Goal: Information Seeking & Learning: Learn about a topic

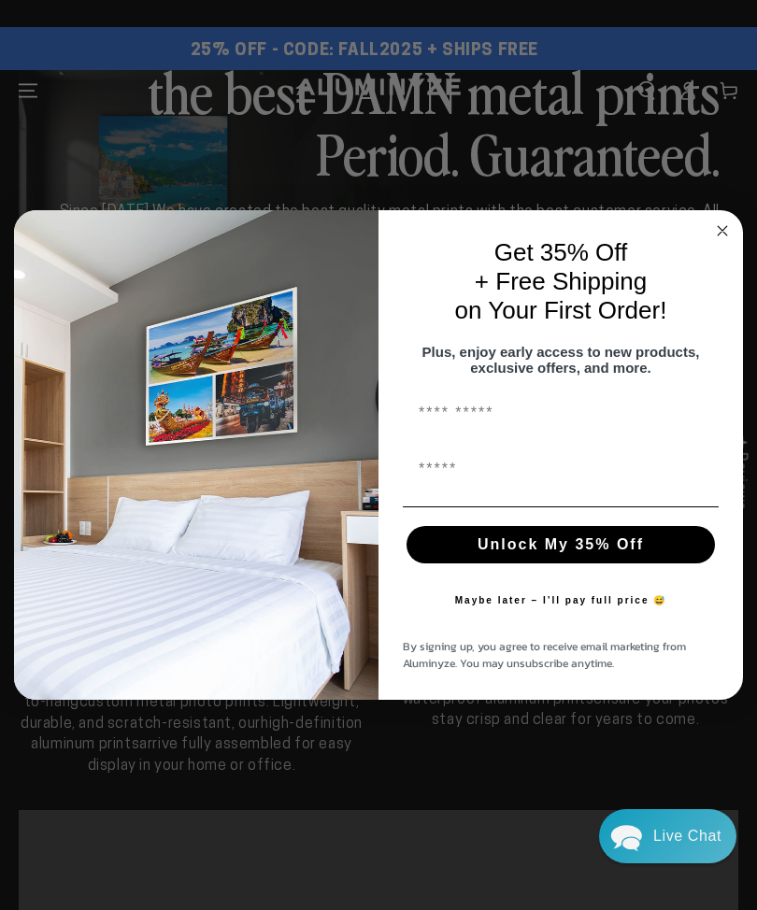
click at [712, 225] on circle "Close dialog" at bounding box center [722, 231] width 21 height 21
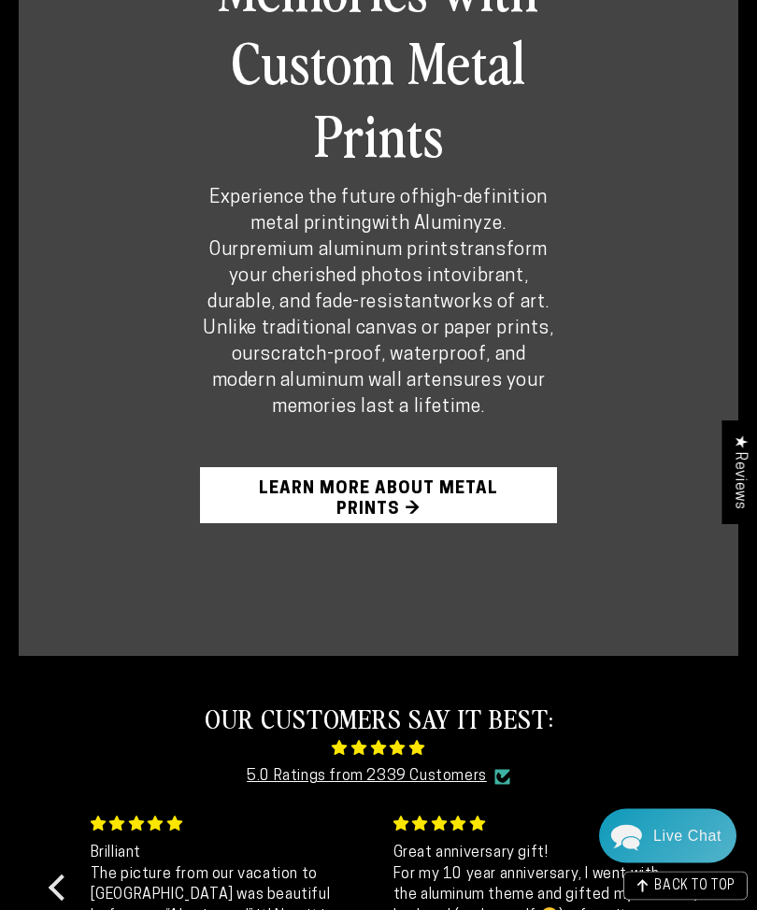
scroll to position [1066, 0]
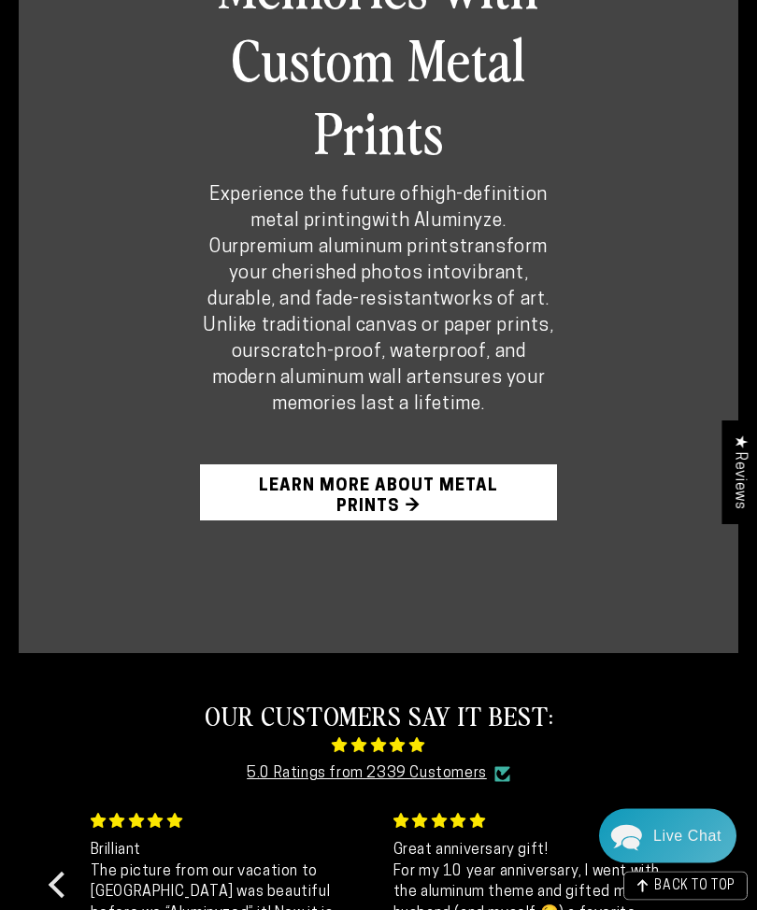
click at [118, 630] on div "Elevate Your Memories with Custom Metal Prints Experience the future of high-de…" at bounding box center [379, 199] width 720 height 910
click at [272, 522] on link "Learn More About Metal Prints →" at bounding box center [379, 493] width 358 height 56
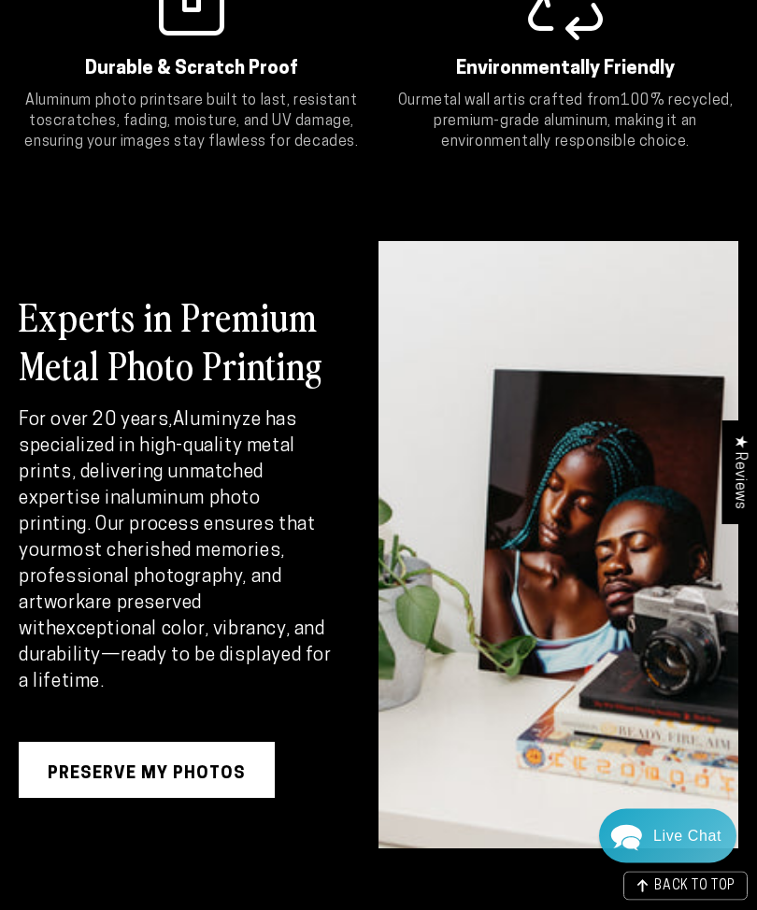
scroll to position [2296, 0]
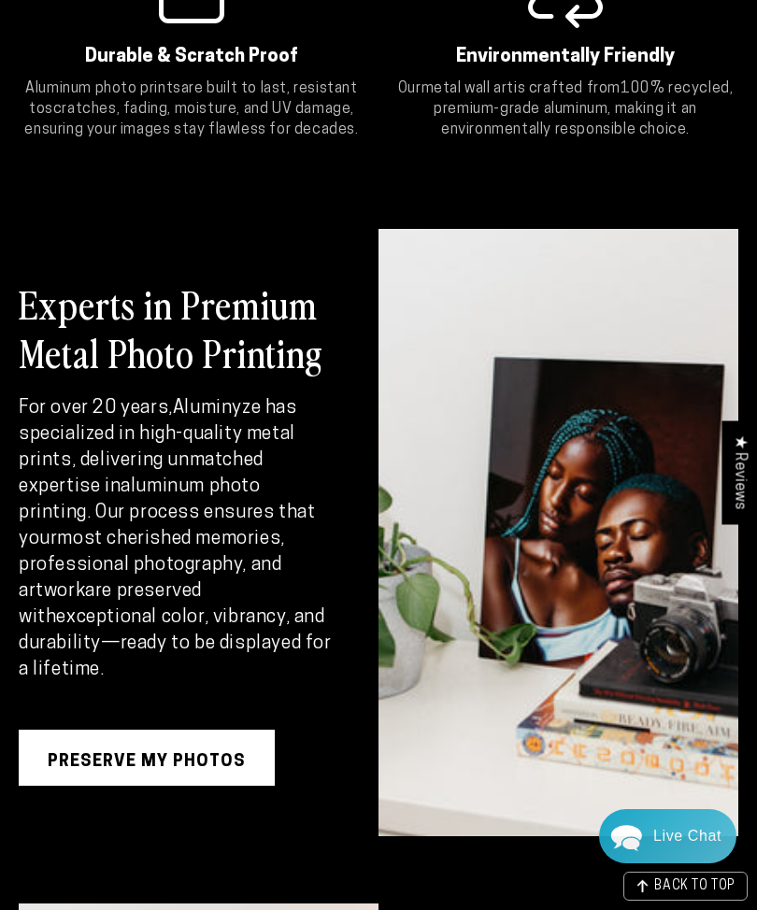
click at [336, 574] on div "Experts in Premium Metal Photo Printing For over 20 years, Aluminyze has specia…" at bounding box center [199, 533] width 360 height 608
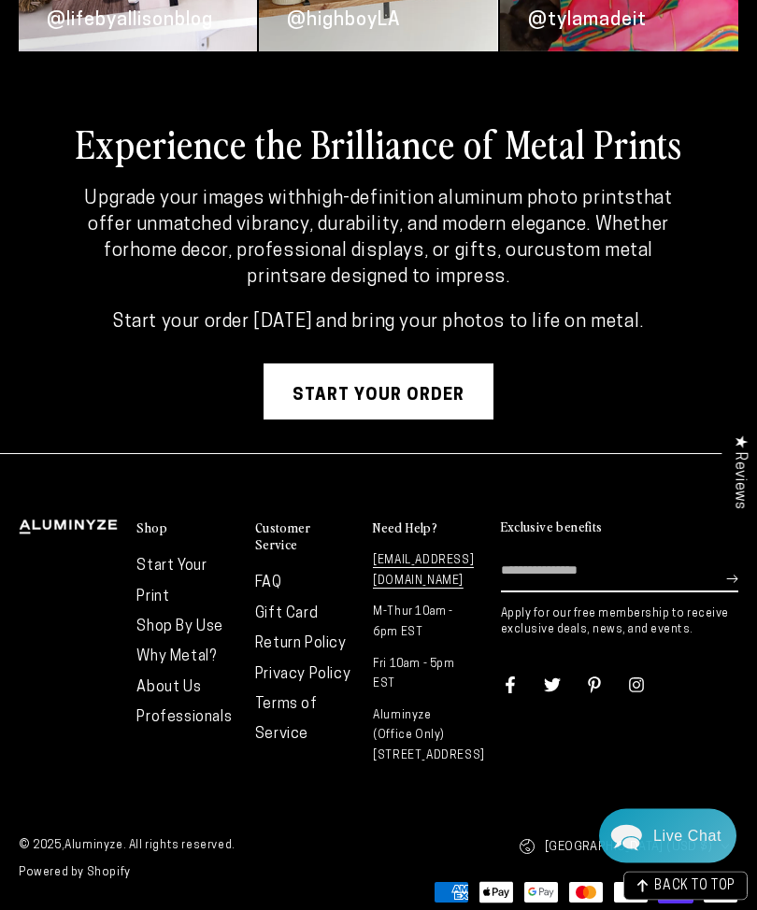
scroll to position [4702, 0]
click at [323, 420] on link "Start your order" at bounding box center [379, 392] width 230 height 56
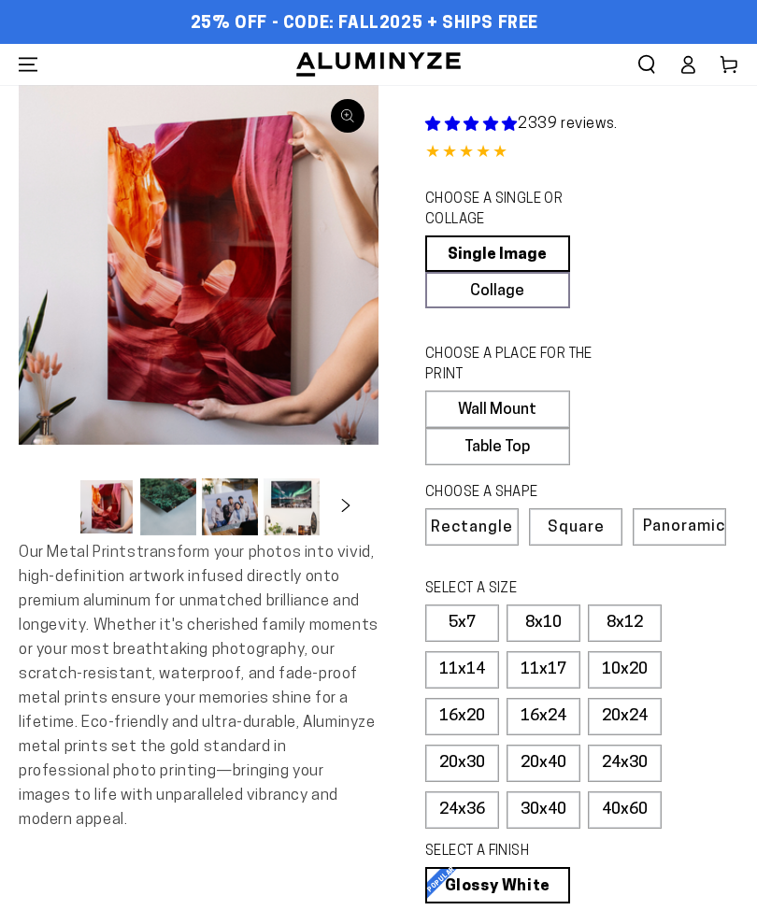
select select "**********"
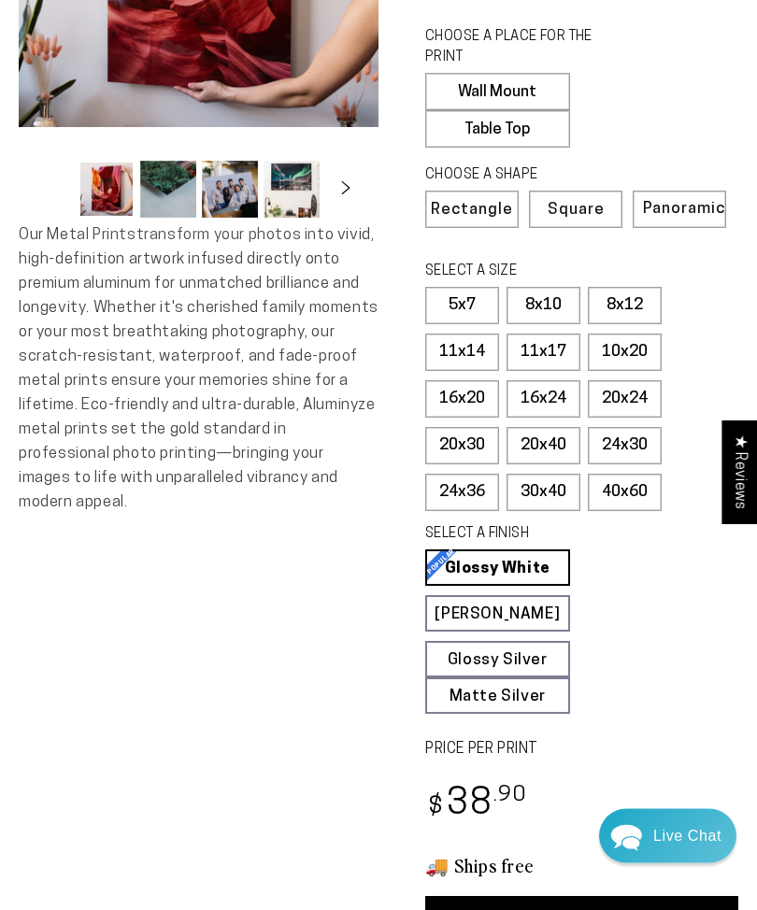
scroll to position [316, 0]
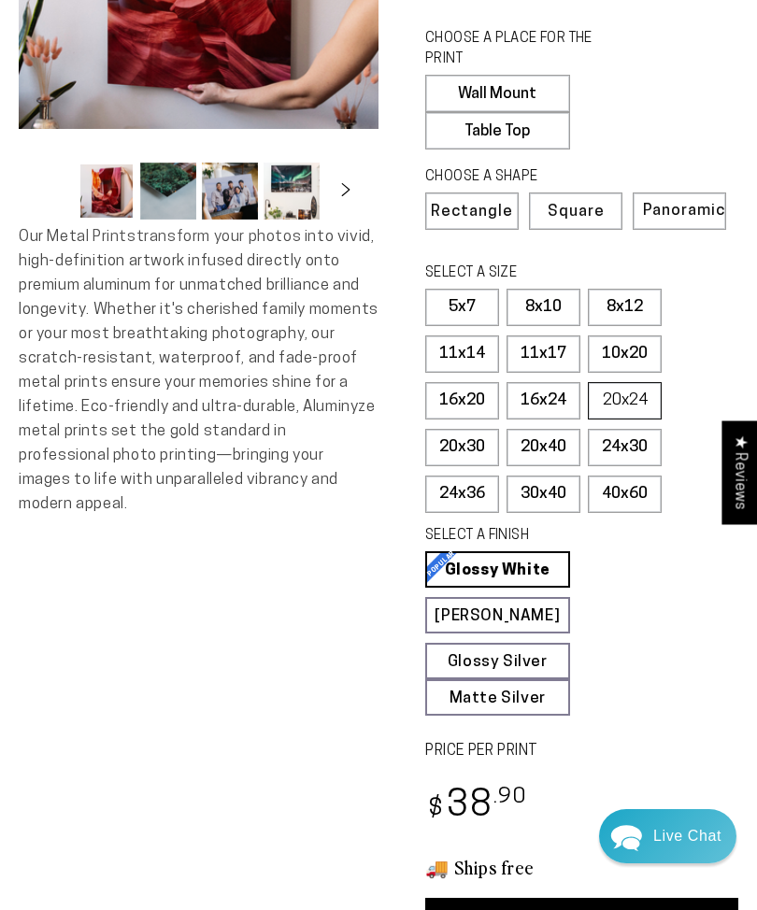
click at [609, 393] on label "20x24" at bounding box center [625, 400] width 74 height 37
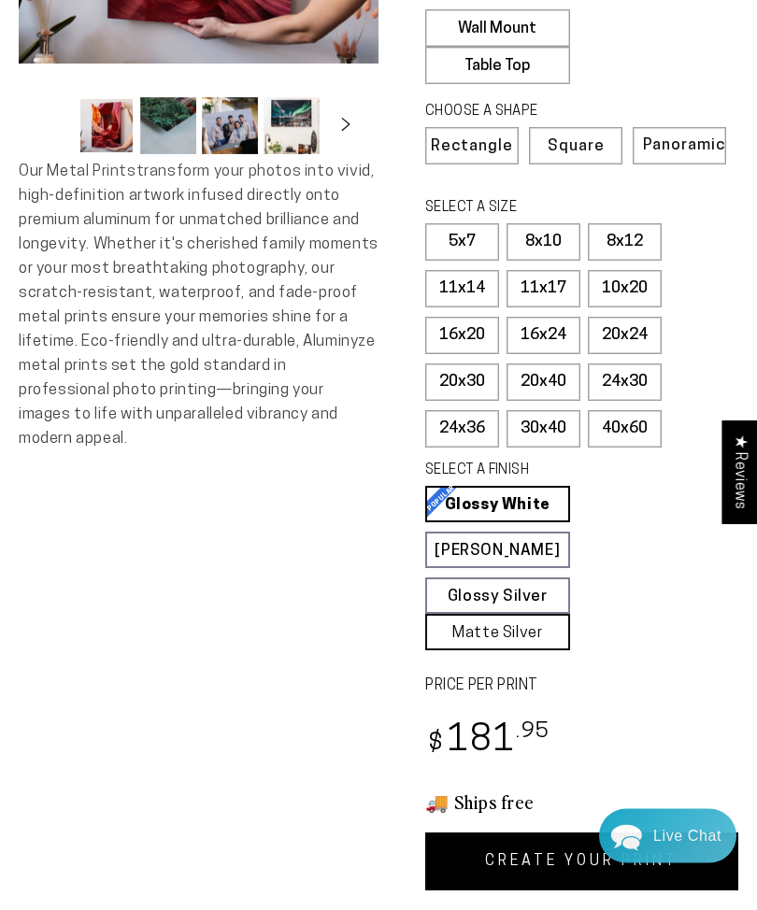
scroll to position [381, 0]
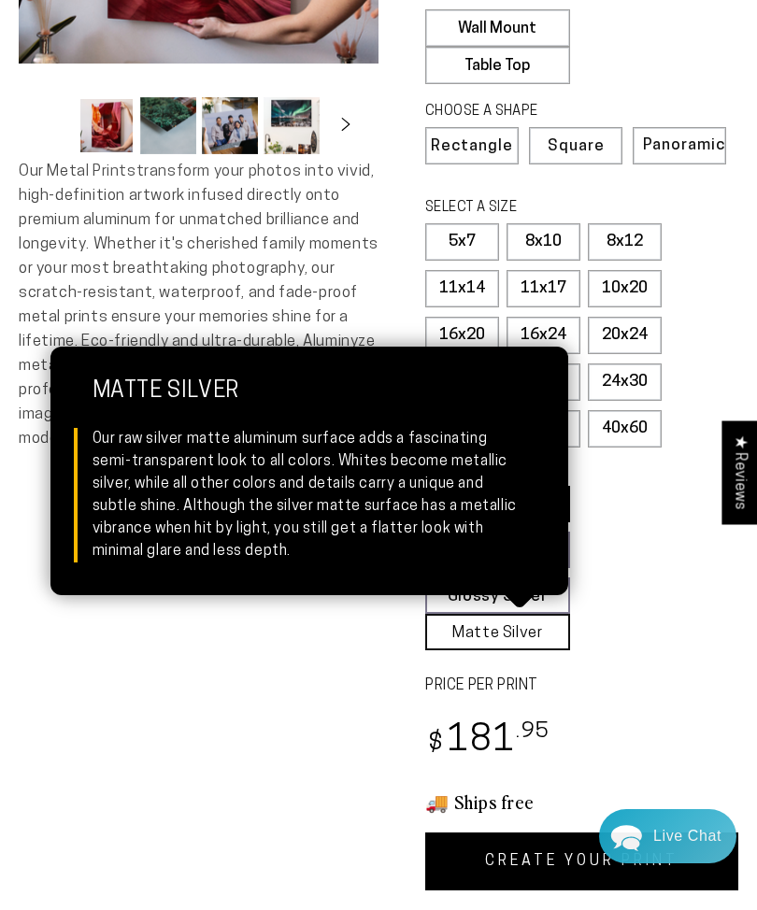
click at [461, 639] on link "Matte Silver Matte Silver Our raw silver matte aluminum surface adds a fascinat…" at bounding box center [497, 632] width 145 height 36
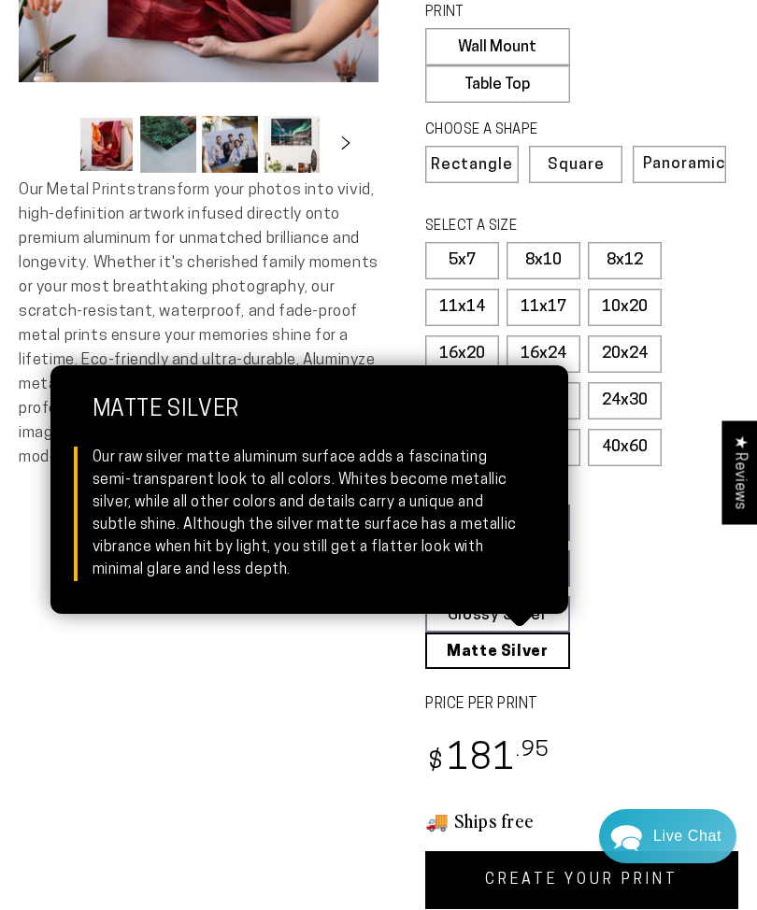
scroll to position [356, 0]
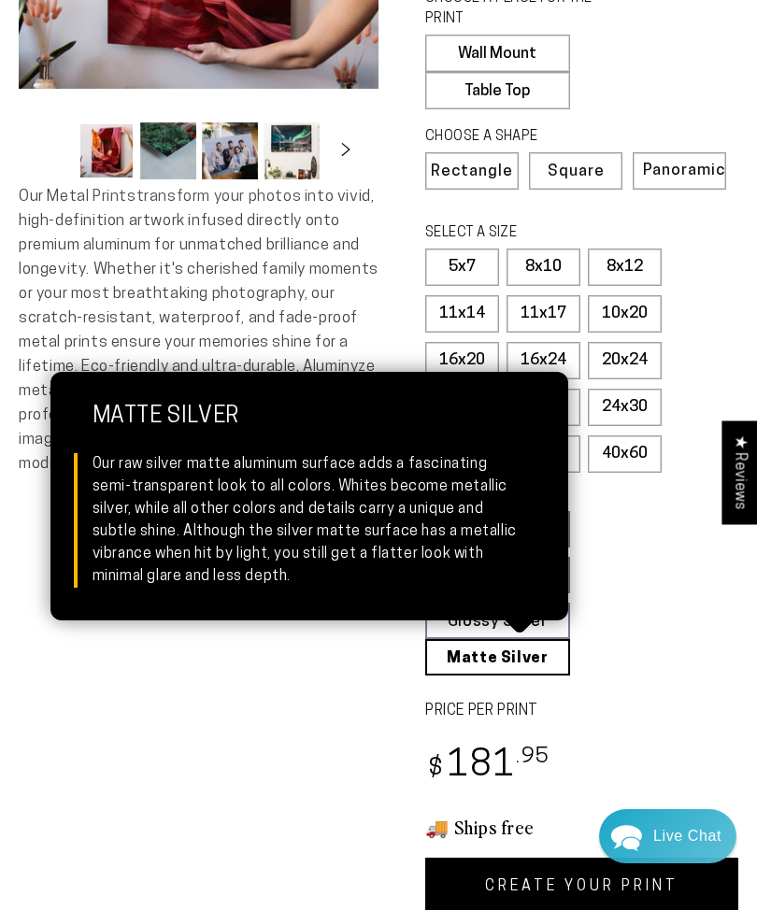
click at [624, 605] on fieldset "SELECT A FINISH Learn more Glossy White Glossy White Our bright white glossy su…" at bounding box center [575, 581] width 301 height 190
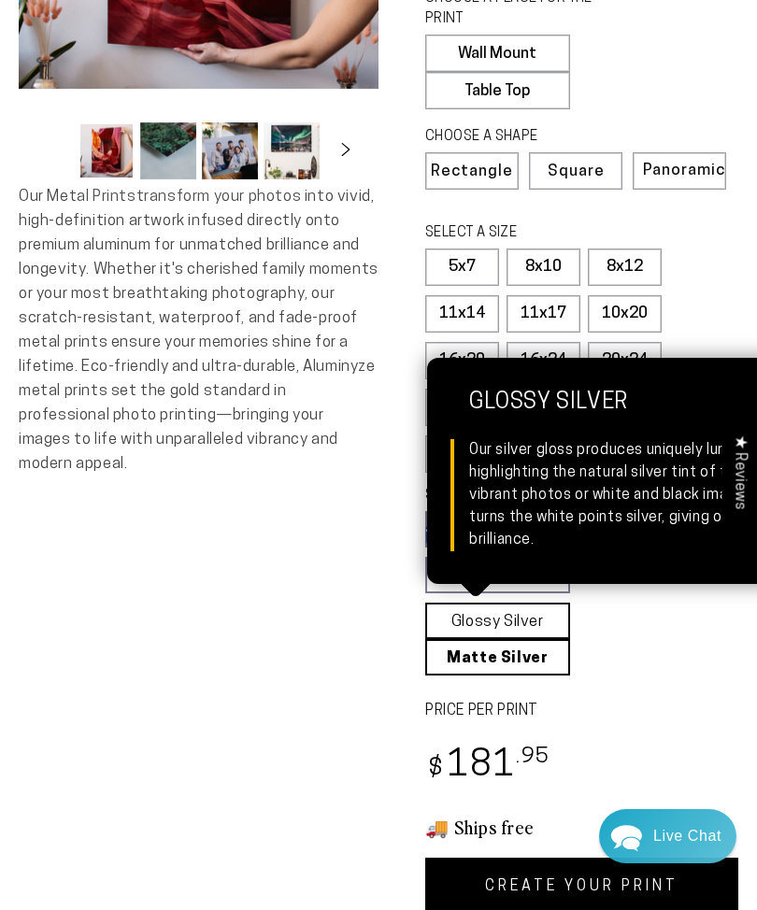
click at [478, 616] on link "Glossy Silver Glossy Silver Our silver gloss produces uniquely luminous prints …" at bounding box center [497, 621] width 145 height 36
click at [340, 549] on div "Skip to product information Open media 1 in modal Open media 2 in modal Open me…" at bounding box center [199, 322] width 360 height 1187
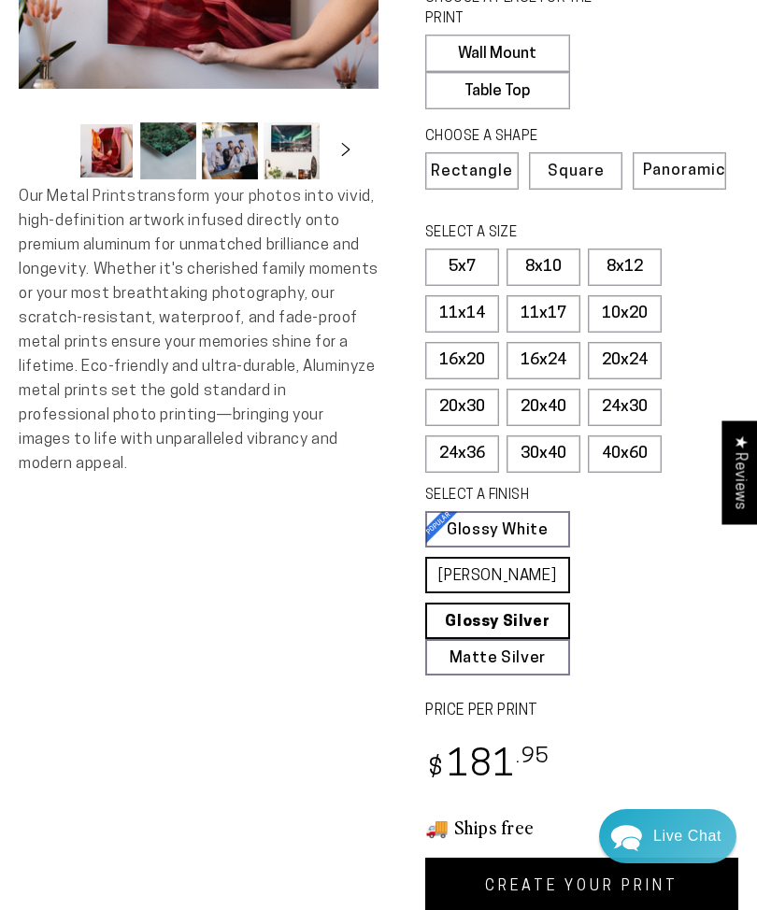
click at [455, 568] on link "Matte White Matte White Our matte white surface offers a flatter tone and sligh…" at bounding box center [497, 575] width 145 height 36
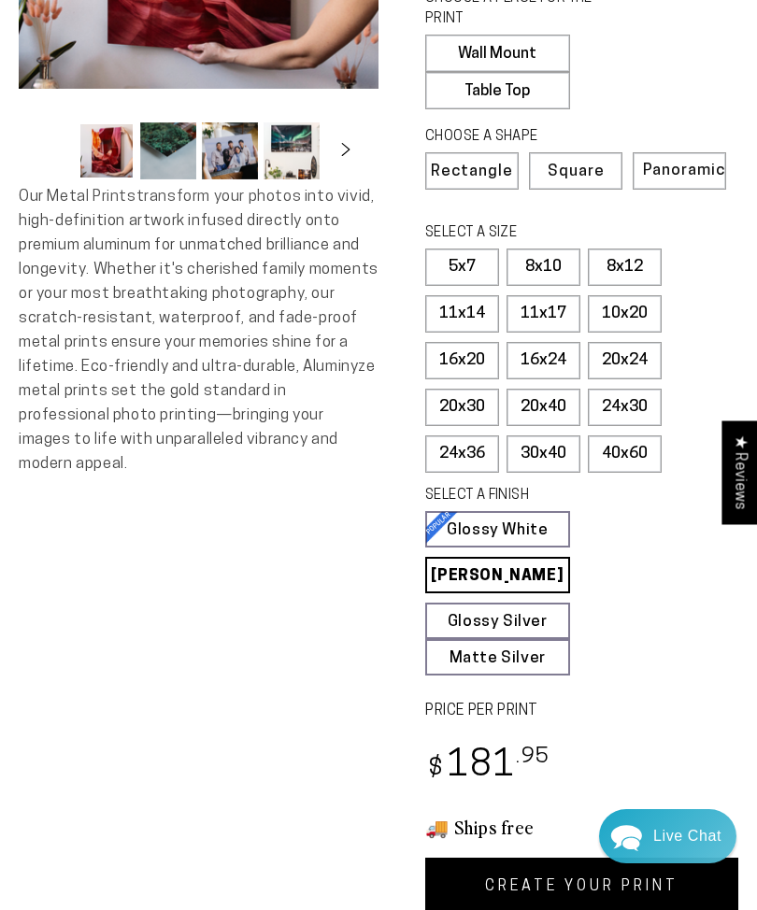
click at [268, 584] on div "Skip to product information Open media 1 in modal Open media 2 in modal Open me…" at bounding box center [199, 322] width 360 height 1187
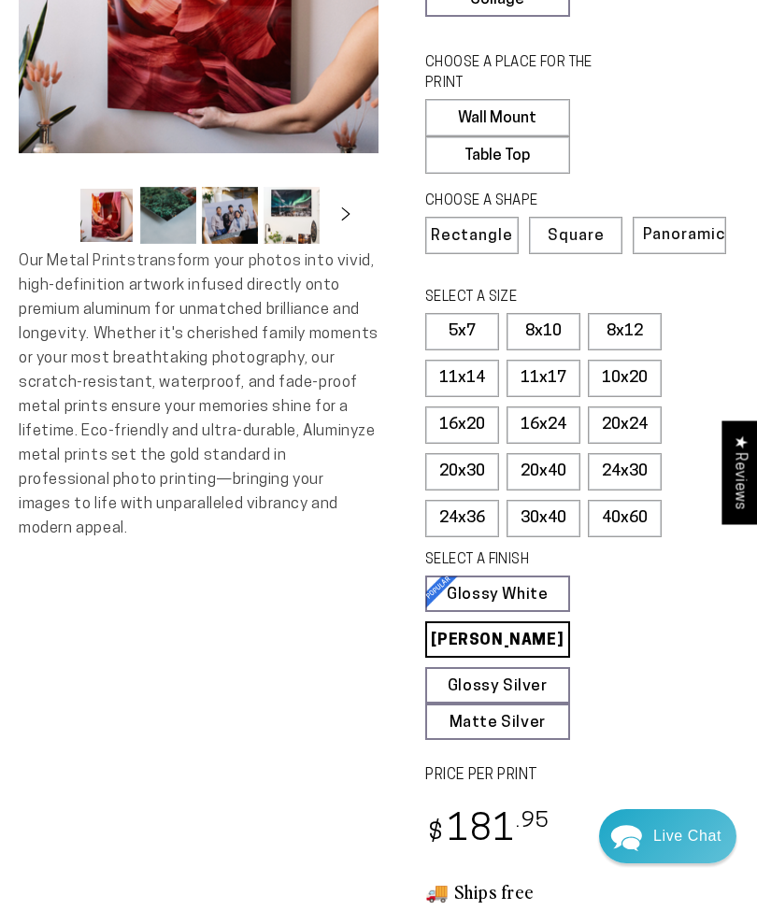
scroll to position [291, 0]
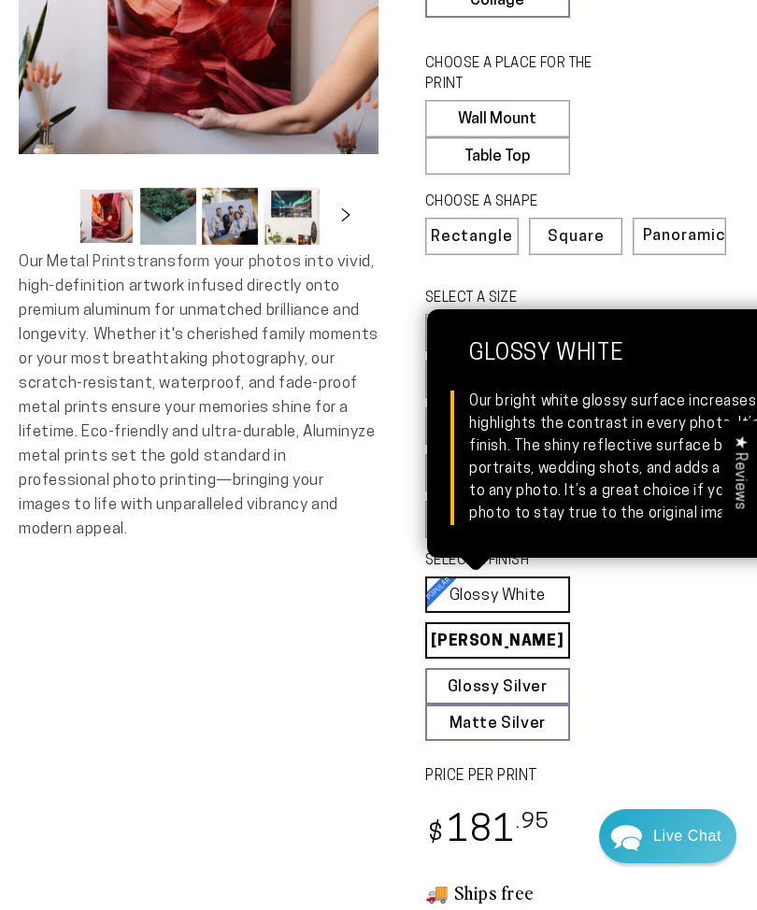
click at [450, 590] on link "Glossy White Glossy White Our bright white glossy surface increases color satur…" at bounding box center [497, 595] width 145 height 36
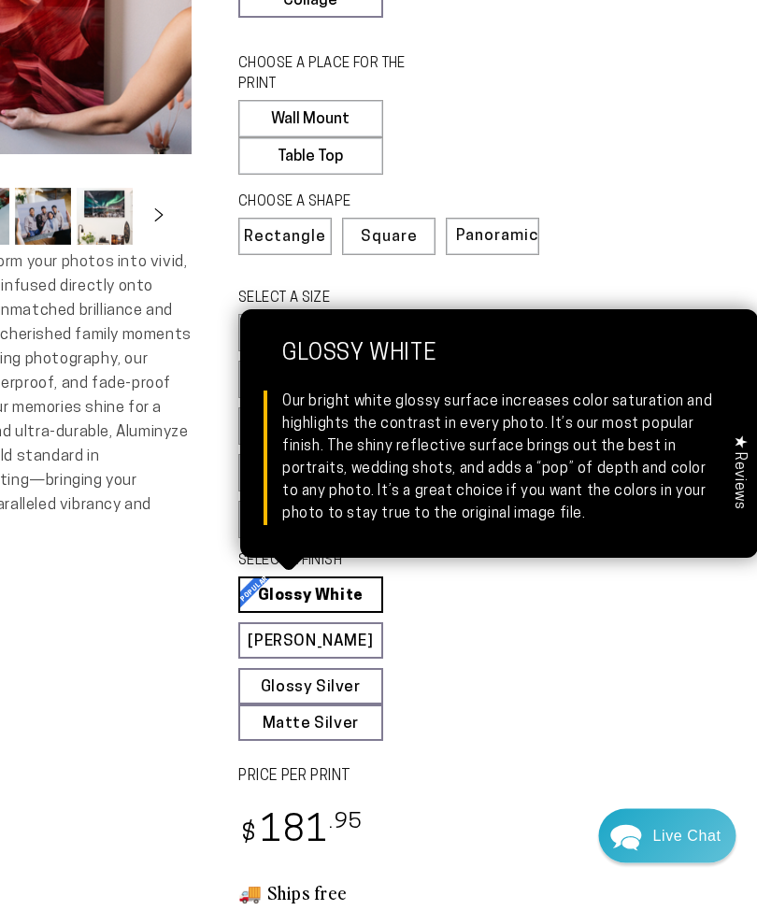
scroll to position [290, 187]
click at [539, 709] on fieldset "SELECT A FINISH Learn more Glossy White Glossy White Our bright white glossy su…" at bounding box center [388, 647] width 301 height 190
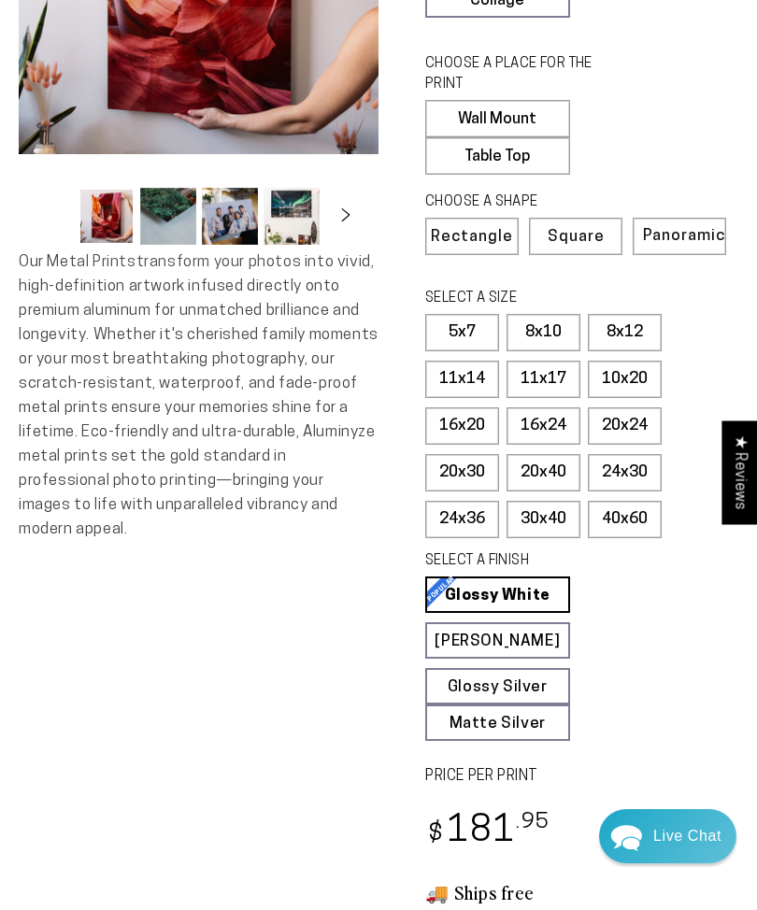
scroll to position [250, 0]
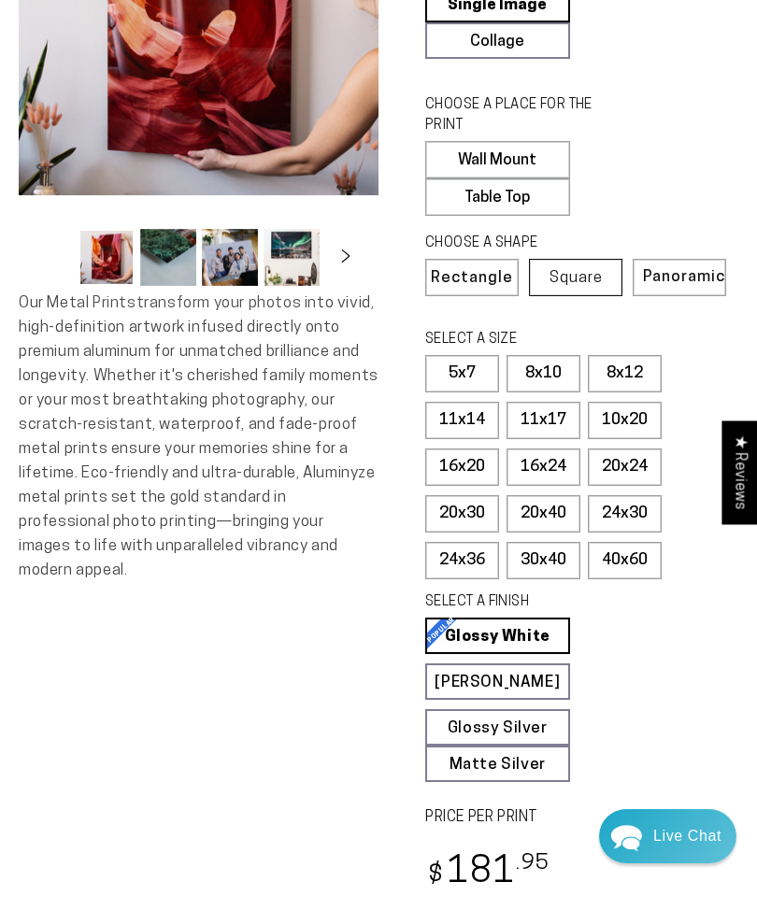
click at [570, 275] on span "Square" at bounding box center [576, 278] width 53 height 16
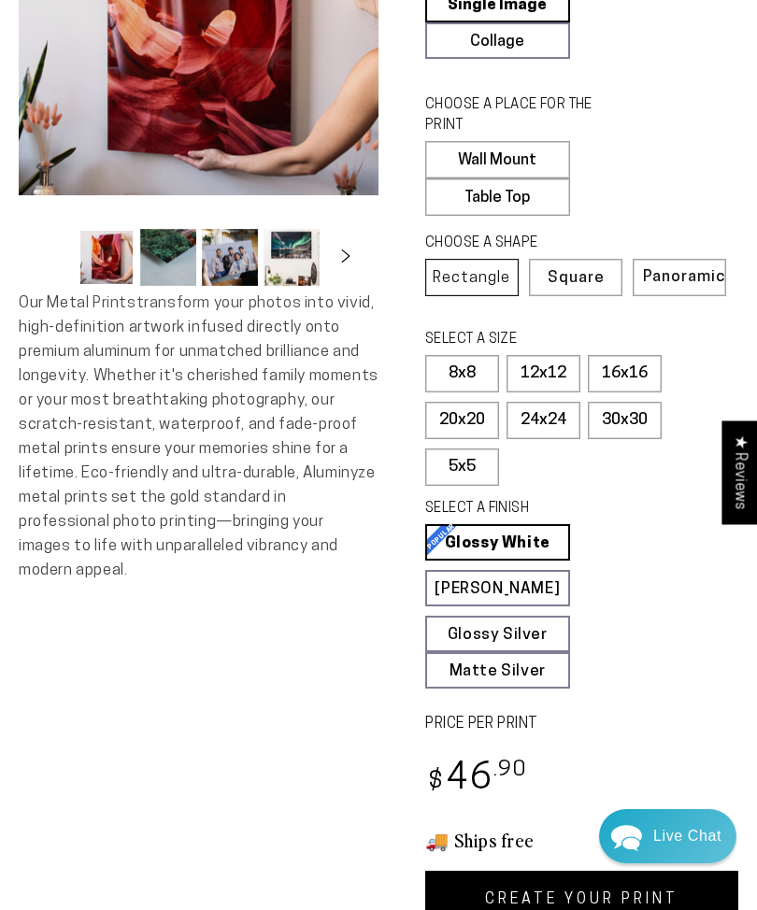
click at [458, 272] on span "Rectangle" at bounding box center [472, 278] width 78 height 16
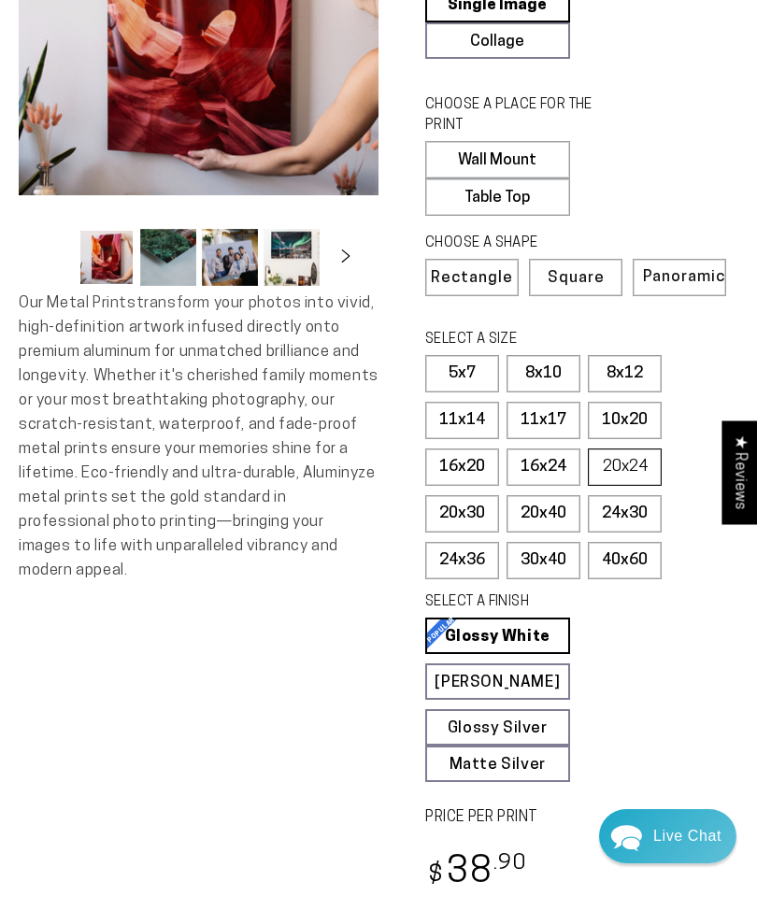
click at [610, 462] on label "20x24" at bounding box center [625, 467] width 74 height 37
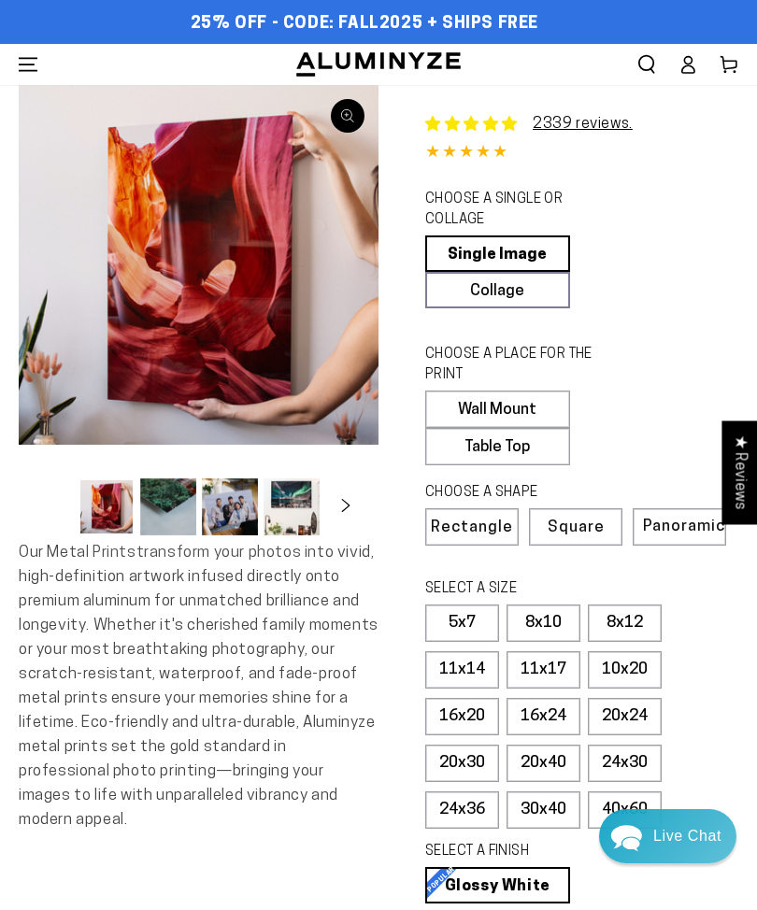
click at [25, 56] on icon "Menu" at bounding box center [28, 64] width 19 height 19
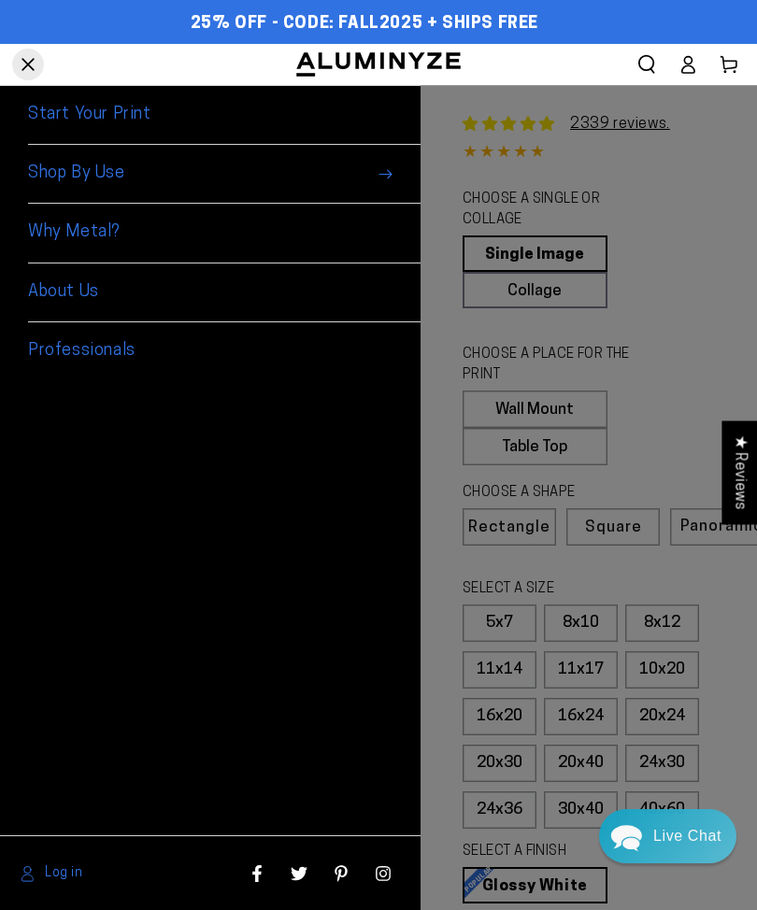
click at [63, 187] on span "Shop By Use" at bounding box center [224, 174] width 393 height 59
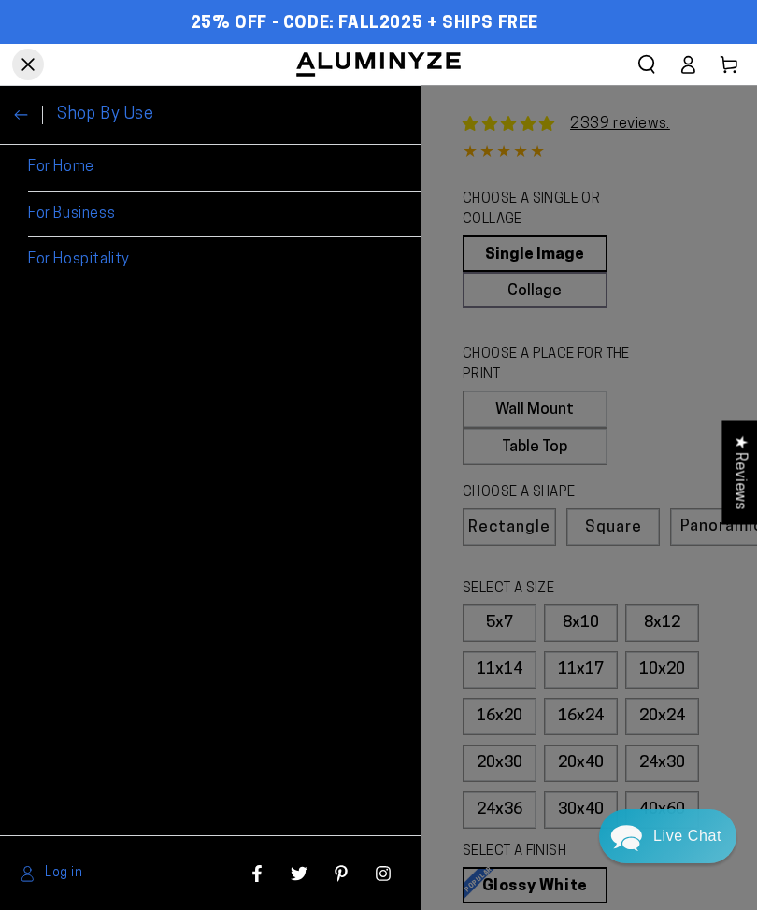
click at [29, 73] on span "Menu" at bounding box center [27, 64] width 41 height 41
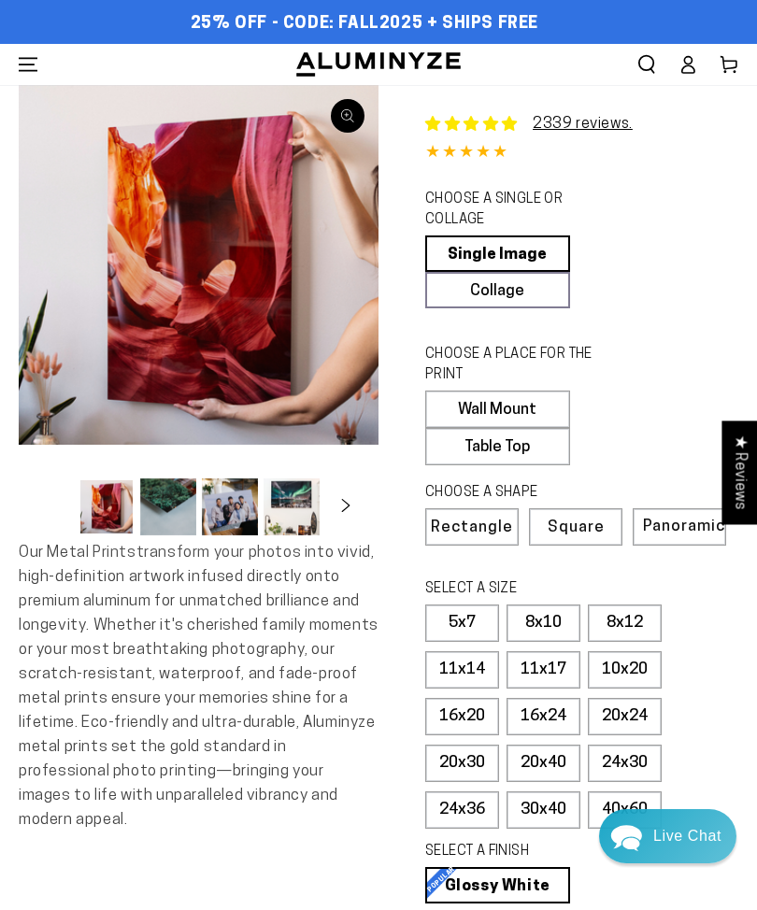
click at [160, 508] on button "Load image 2 in gallery view" at bounding box center [168, 507] width 56 height 57
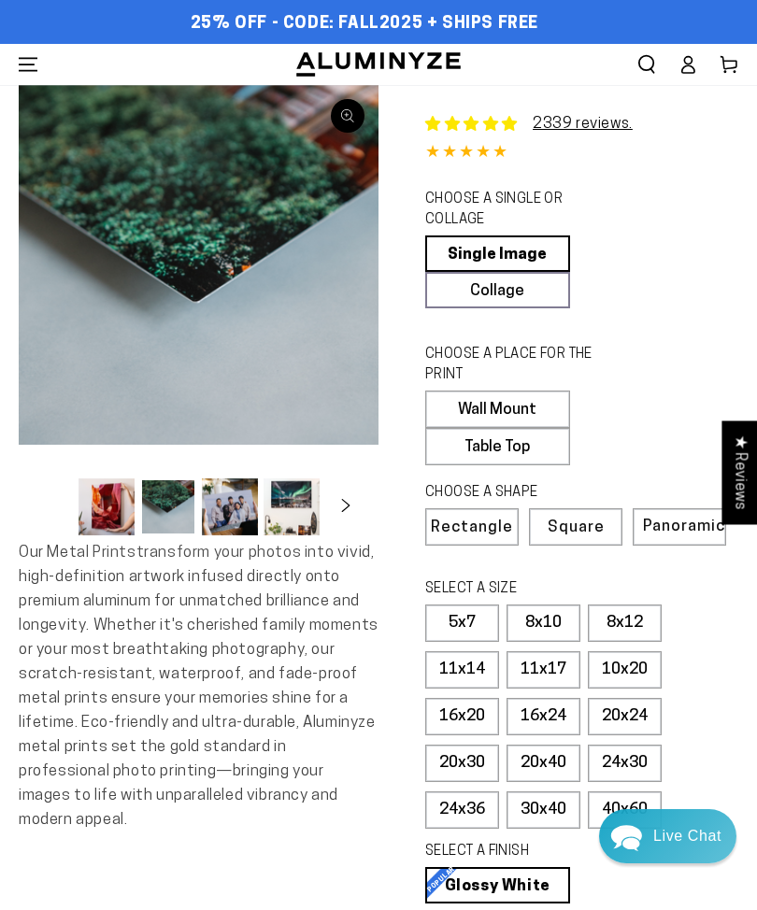
click at [230, 518] on button "Load image 3 in gallery view" at bounding box center [230, 507] width 56 height 57
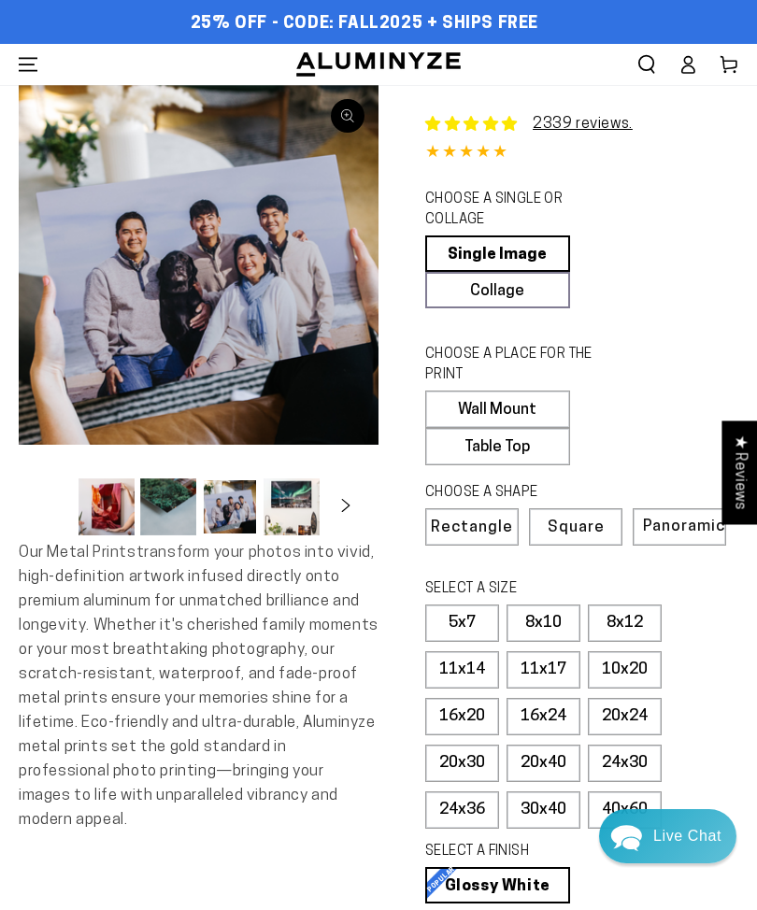
click at [288, 514] on button "Load image 4 in gallery view" at bounding box center [292, 507] width 56 height 57
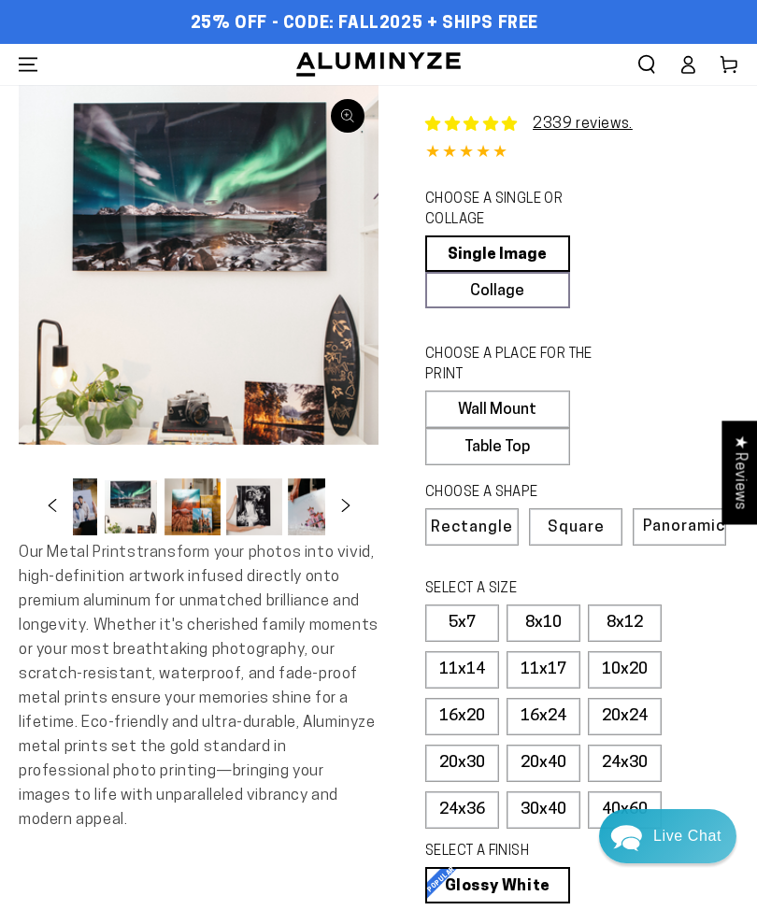
scroll to position [0, 181]
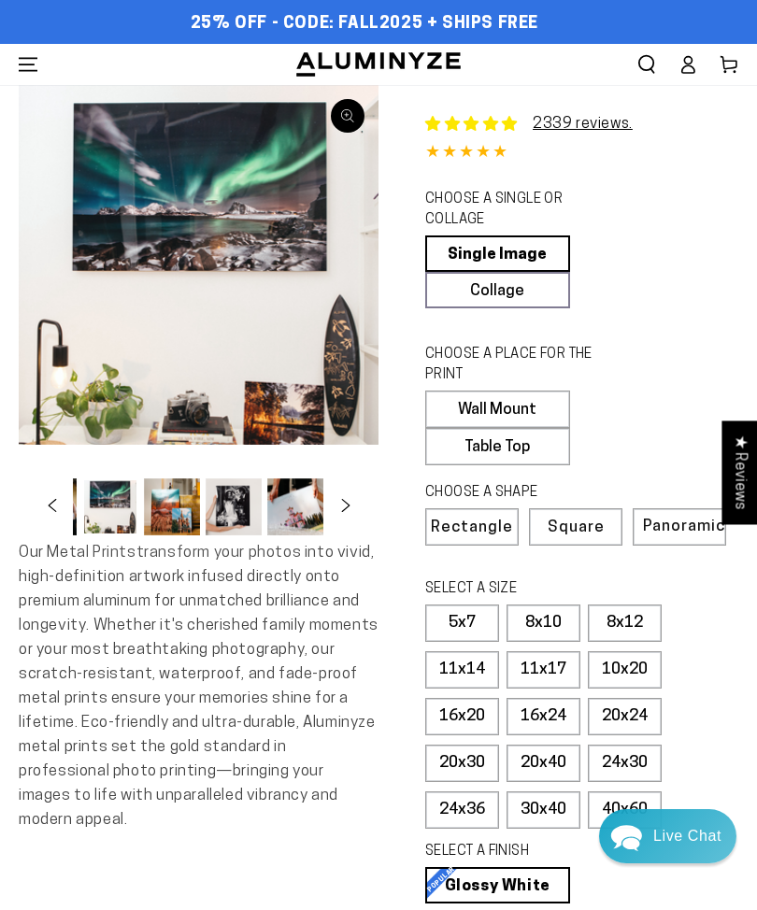
click at [190, 232] on button "Open media 4 in modal" at bounding box center [199, 265] width 360 height 360
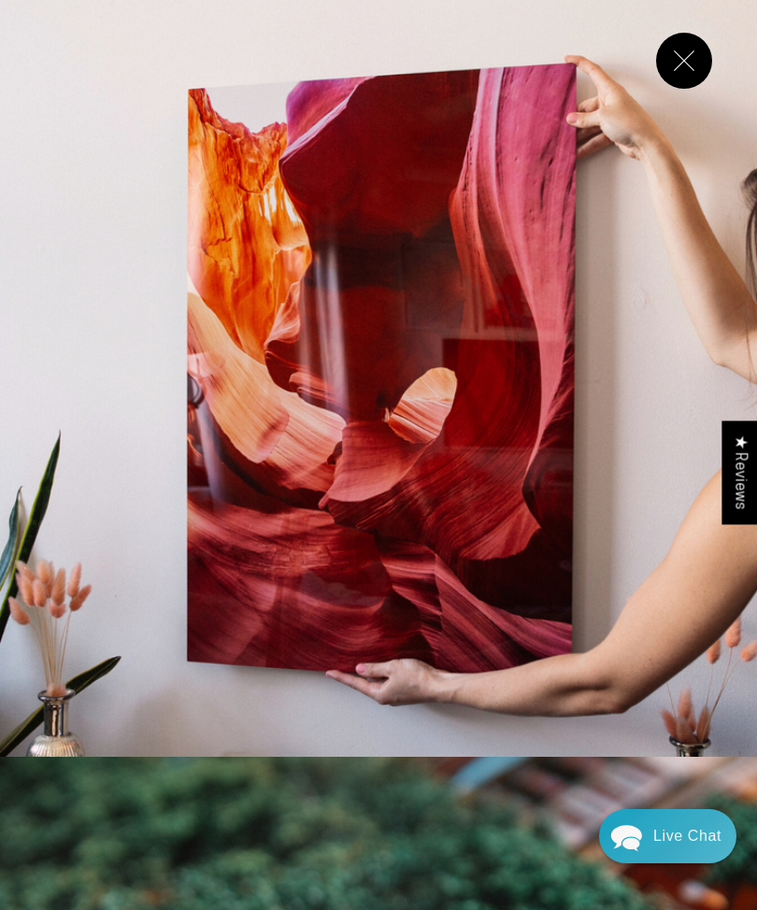
scroll to position [2271, 0]
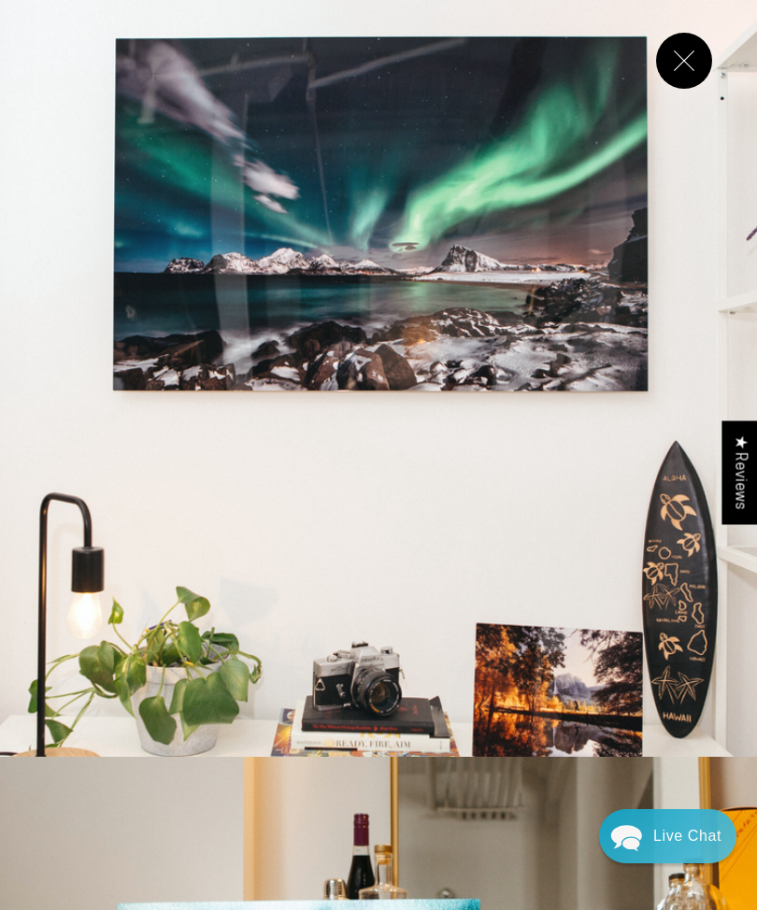
click at [680, 64] on button "Close" at bounding box center [684, 61] width 56 height 56
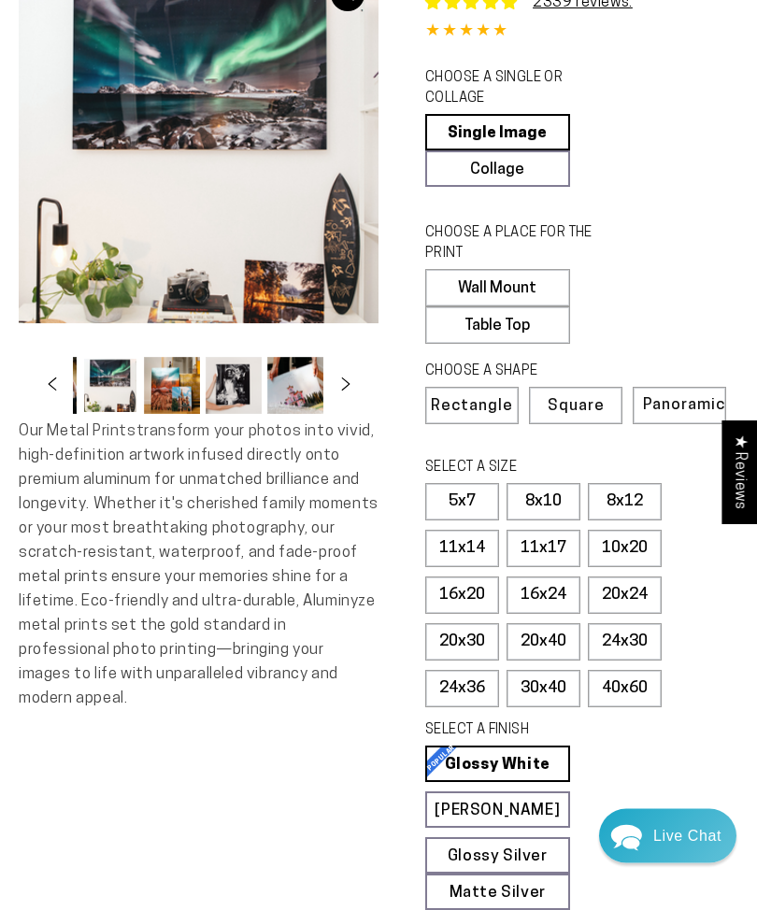
scroll to position [0, 0]
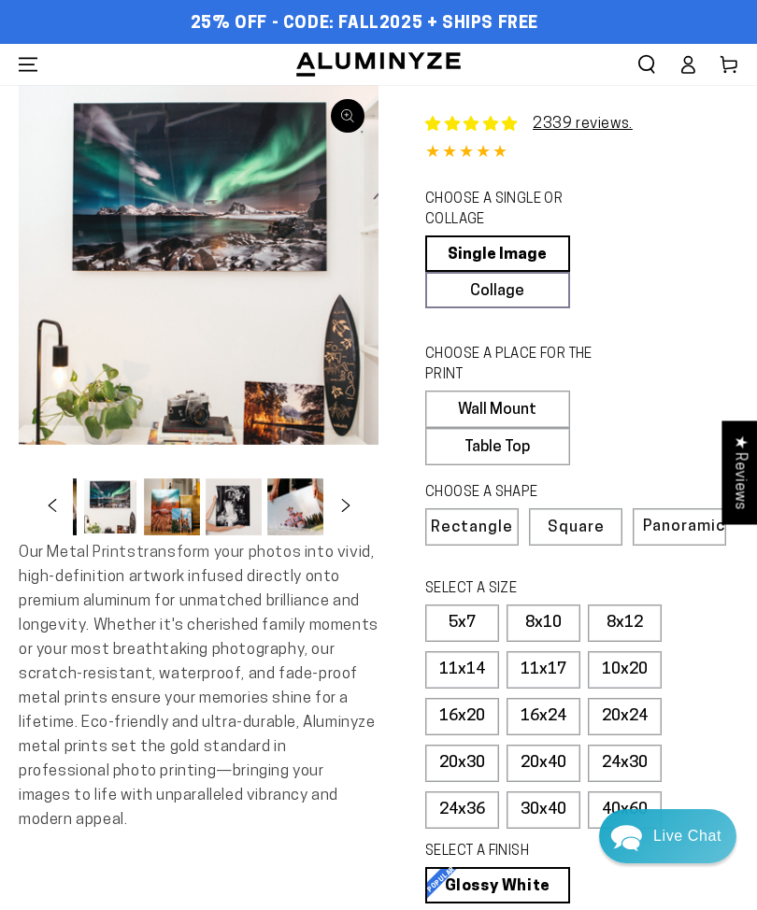
click at [26, 64] on icon "Menu" at bounding box center [28, 64] width 19 height 12
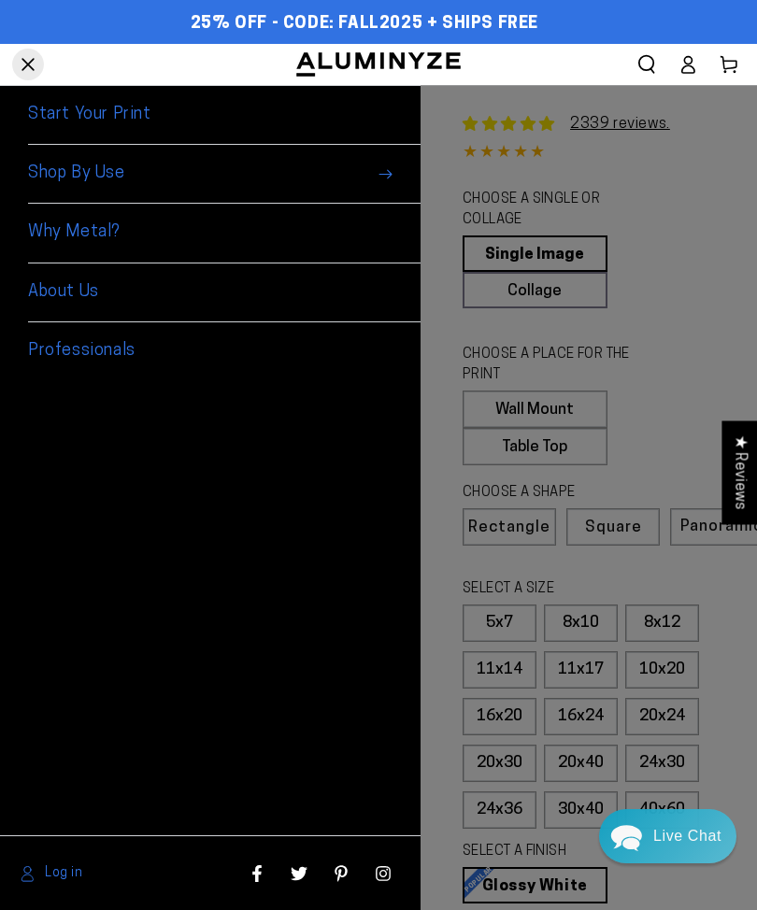
click at [87, 292] on link "About Us" at bounding box center [224, 293] width 393 height 59
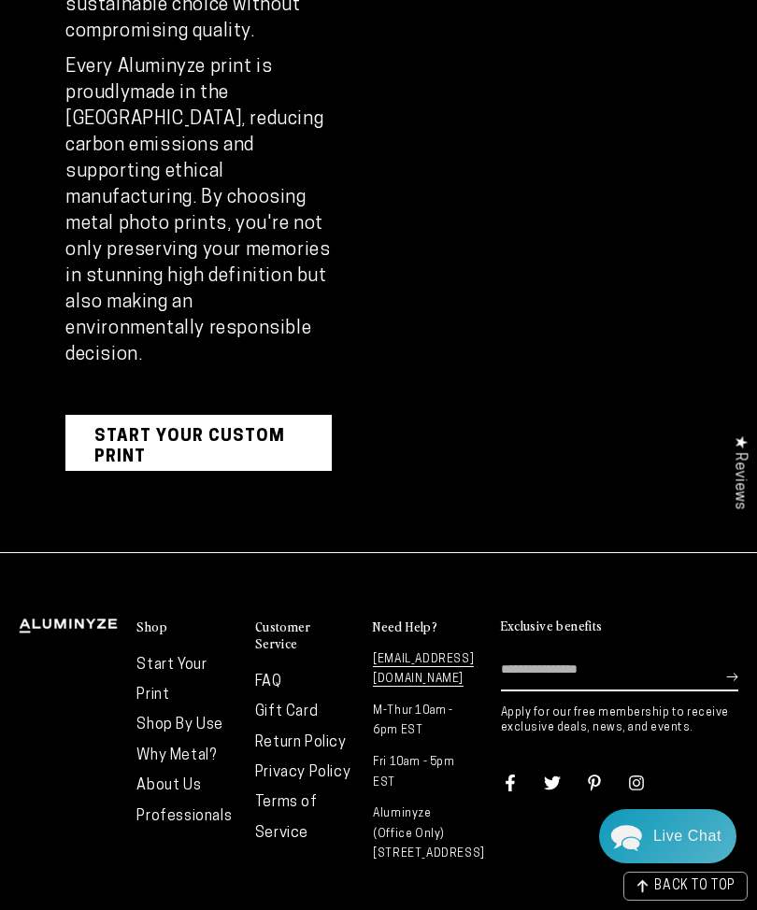
scroll to position [4334, 0]
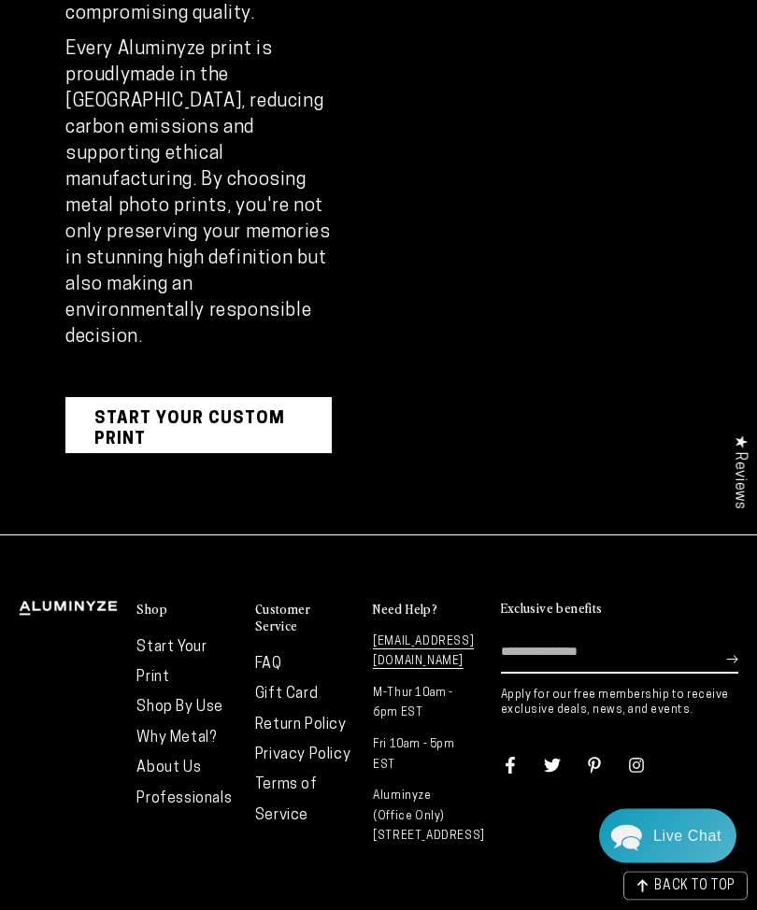
click at [263, 658] on link "FAQ" at bounding box center [268, 665] width 27 height 15
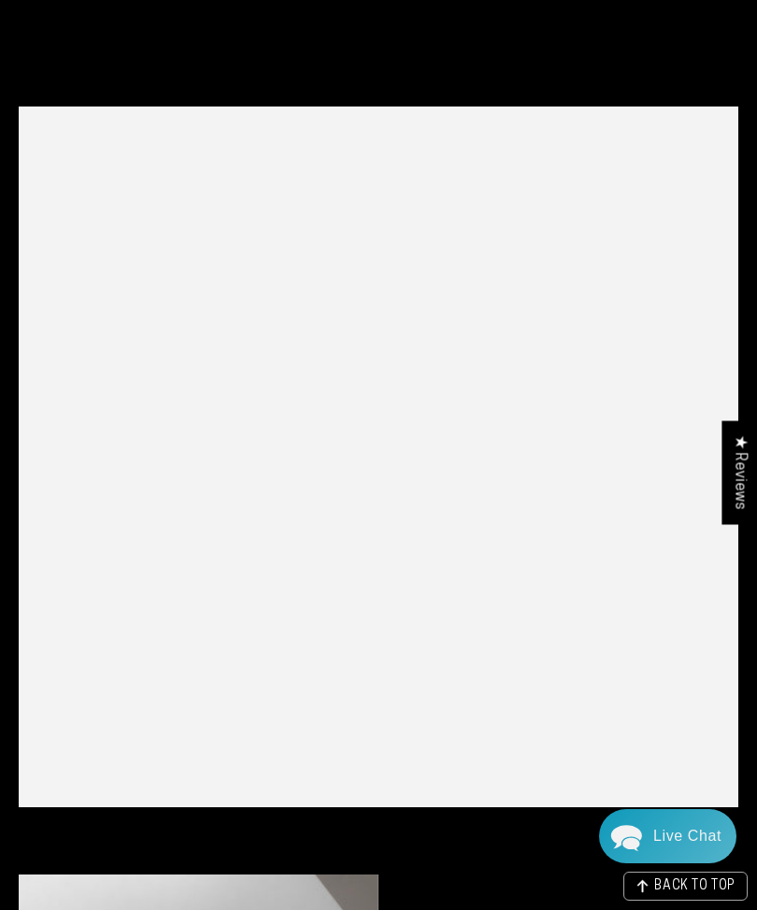
scroll to position [1977, 0]
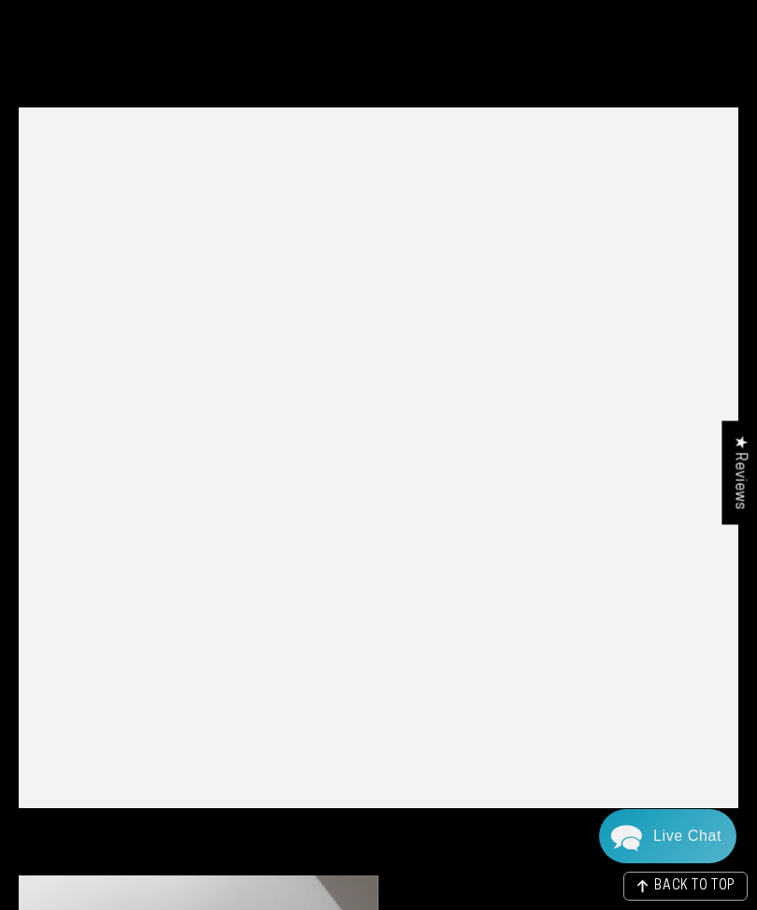
click at [150, 684] on div at bounding box center [379, 457] width 720 height 701
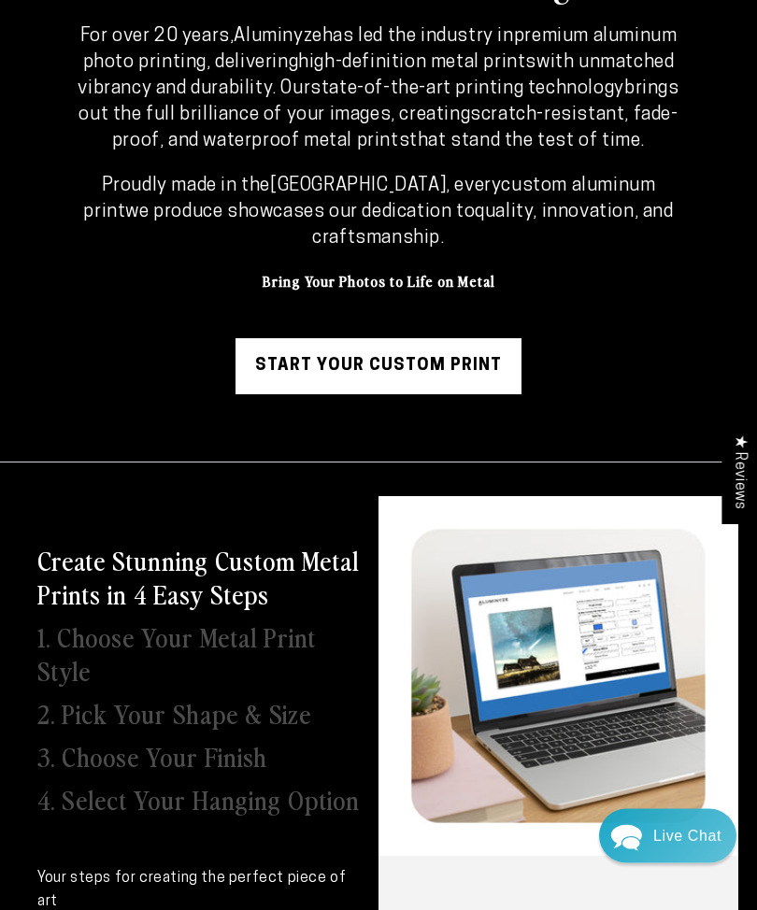
scroll to position [0, 0]
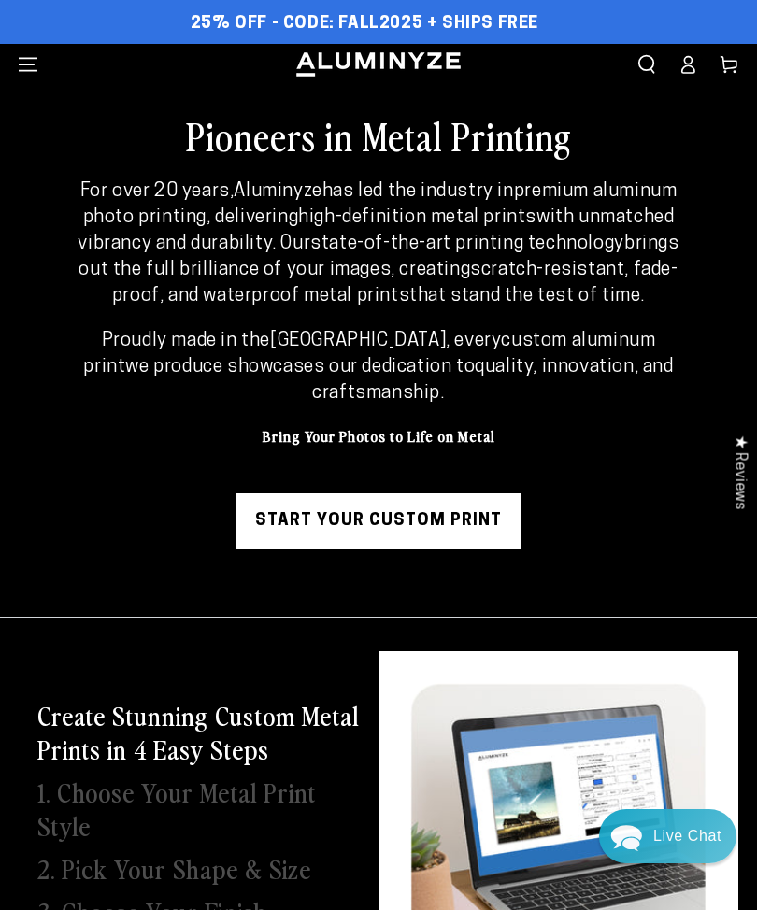
click at [25, 60] on icon "Menu" at bounding box center [28, 64] width 19 height 19
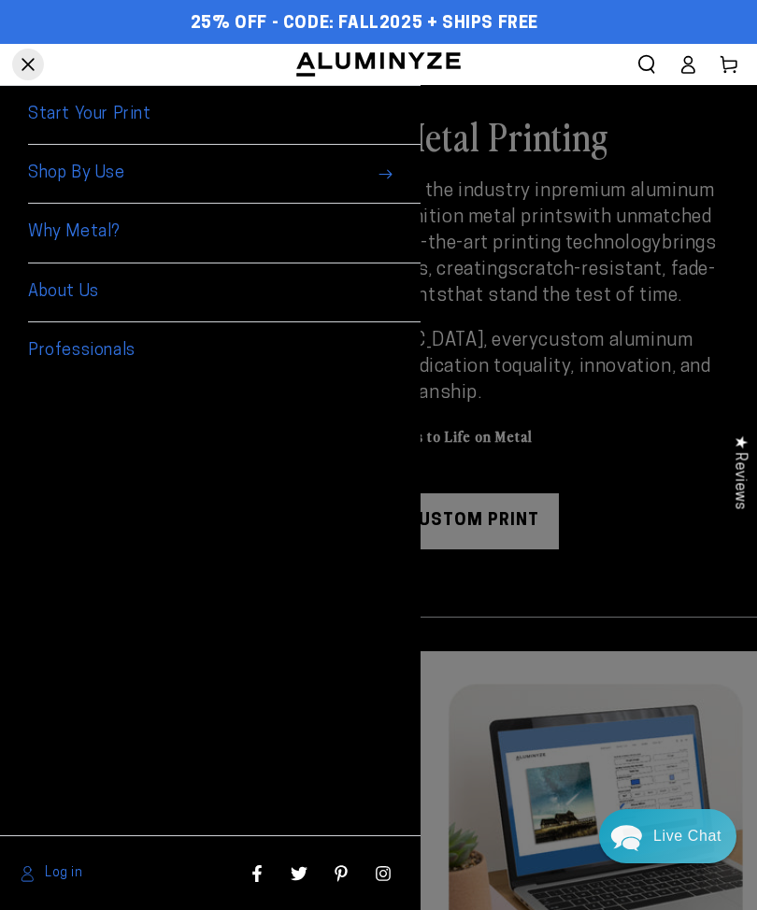
click at [58, 174] on span "Shop By Use" at bounding box center [224, 174] width 393 height 59
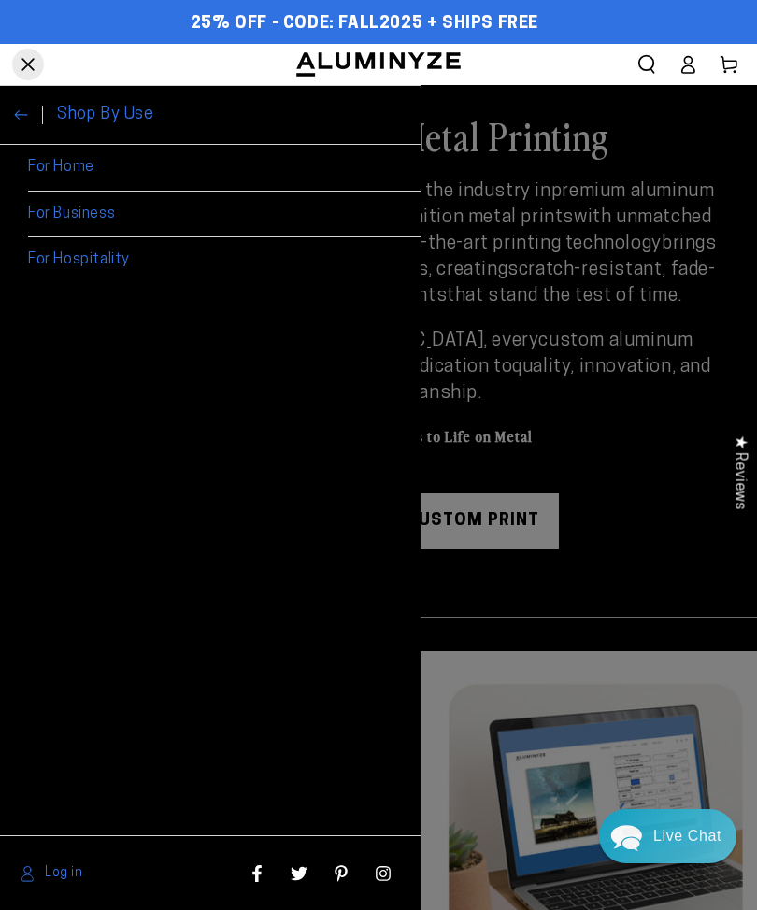
click at [57, 166] on link "For Home" at bounding box center [224, 168] width 393 height 47
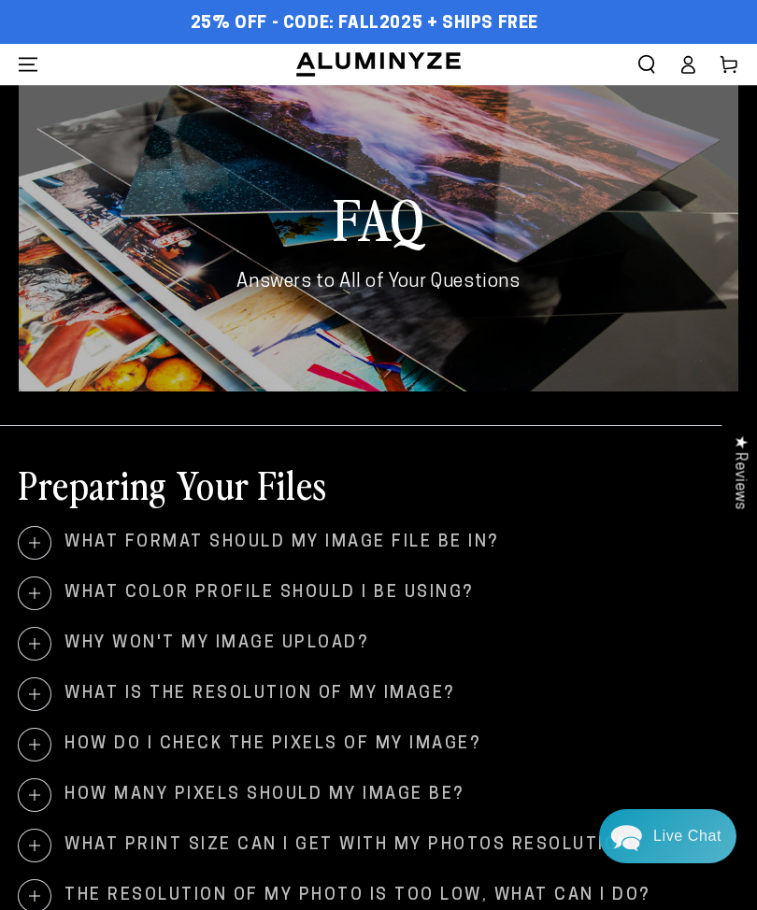
click at [110, 548] on span "What format should my image file be in?" at bounding box center [379, 543] width 720 height 32
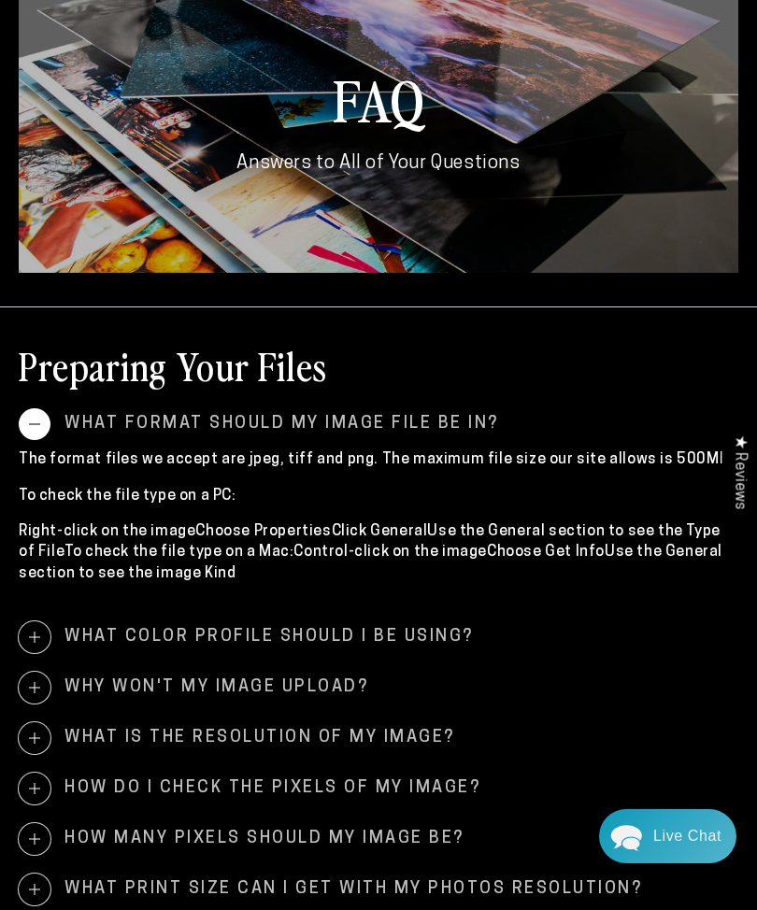
scroll to position [123, 0]
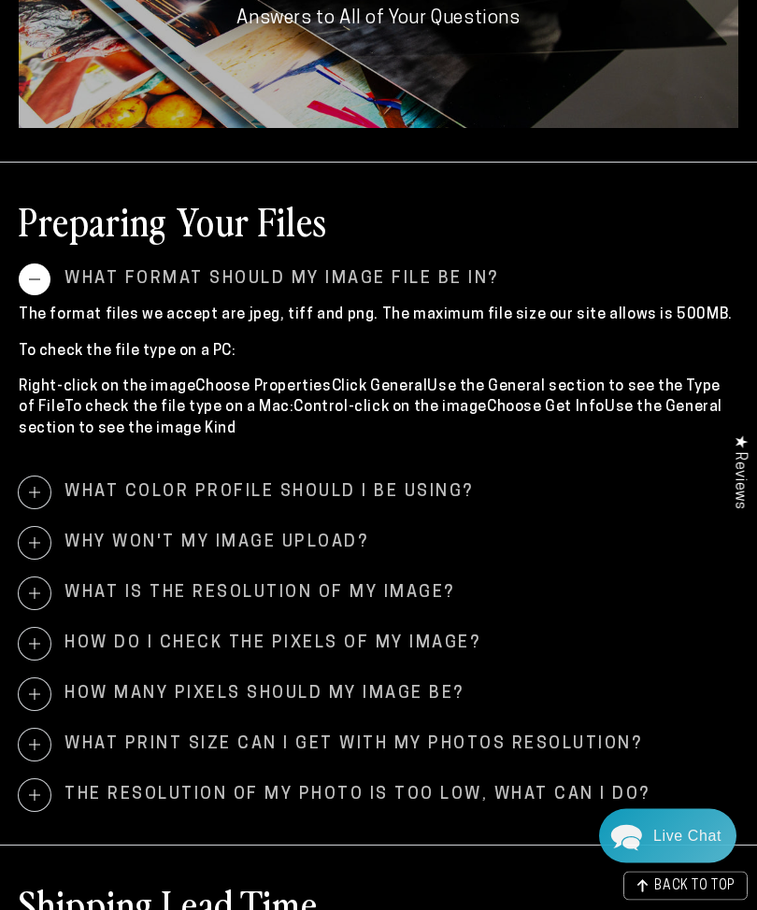
click at [135, 493] on span "What color profile should I be using?" at bounding box center [379, 494] width 720 height 32
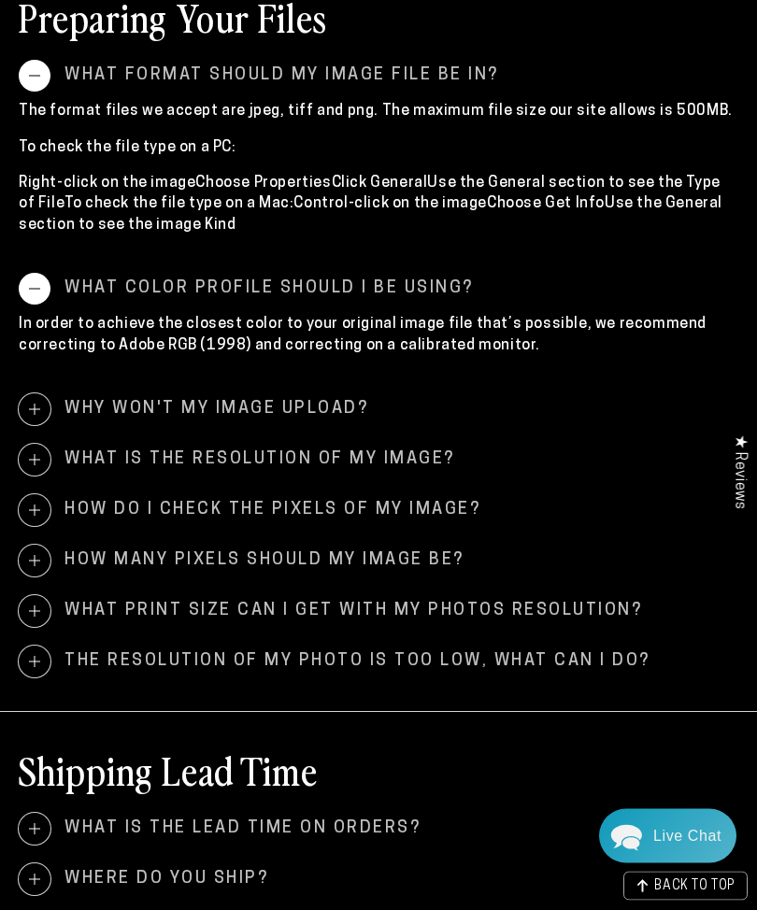
scroll to position [469, 0]
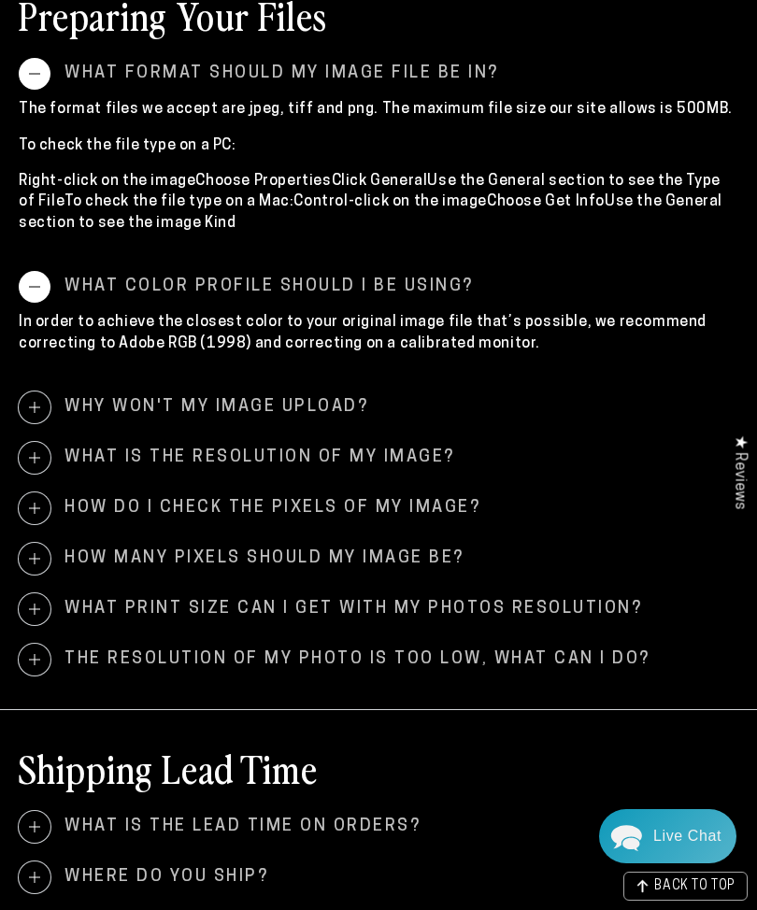
click at [87, 458] on span "What is the resolution of my image?" at bounding box center [379, 458] width 720 height 32
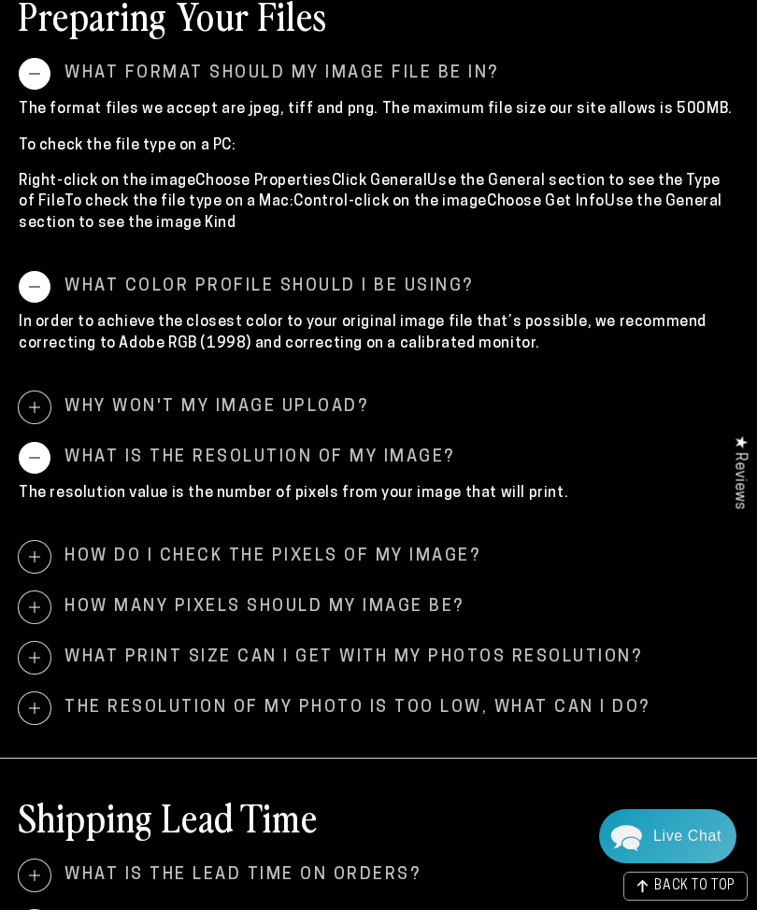
click at [114, 559] on span "How do I check the pixels of my image?" at bounding box center [379, 557] width 720 height 32
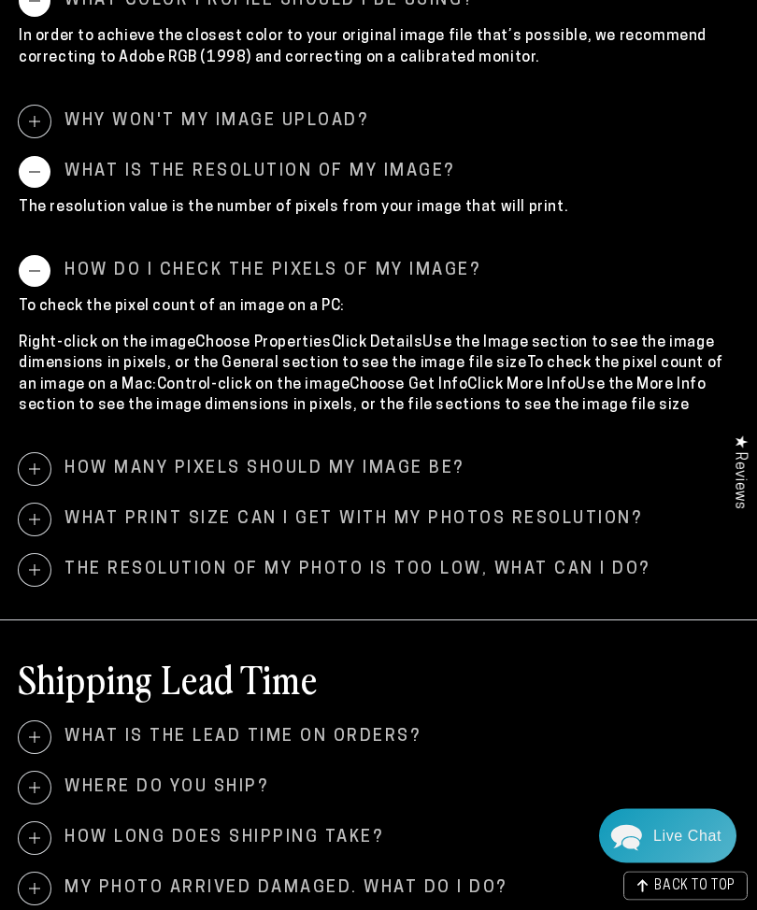
scroll to position [755, 0]
click at [98, 463] on span "How many pixels should my image be?" at bounding box center [379, 469] width 720 height 32
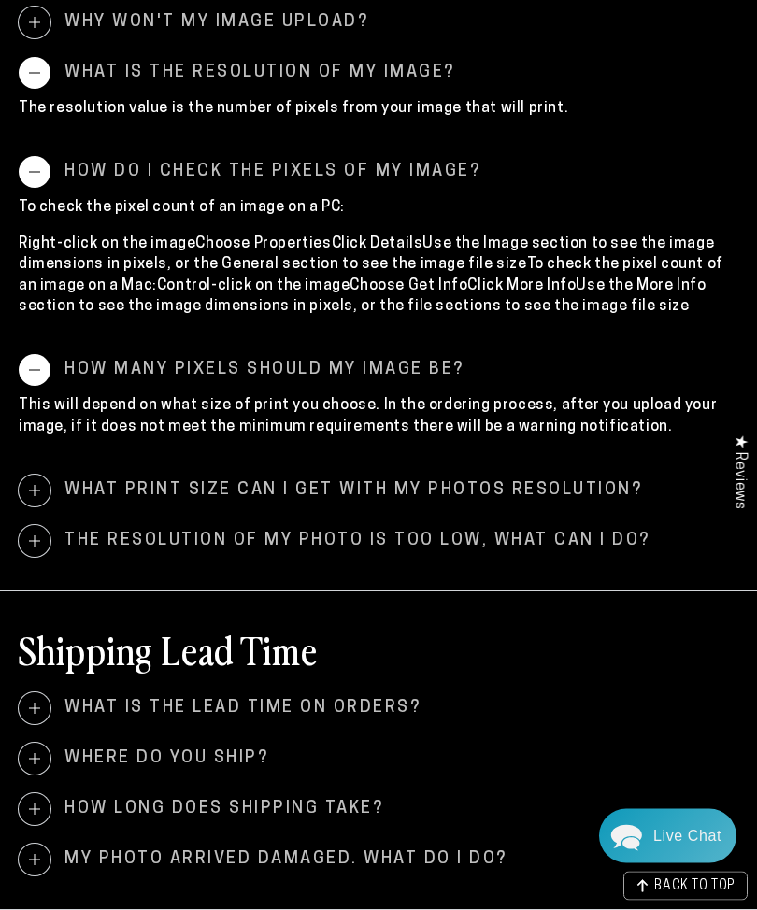
scroll to position [854, 0]
click at [117, 494] on span "What print size can I get with my photos resolution?" at bounding box center [379, 491] width 720 height 32
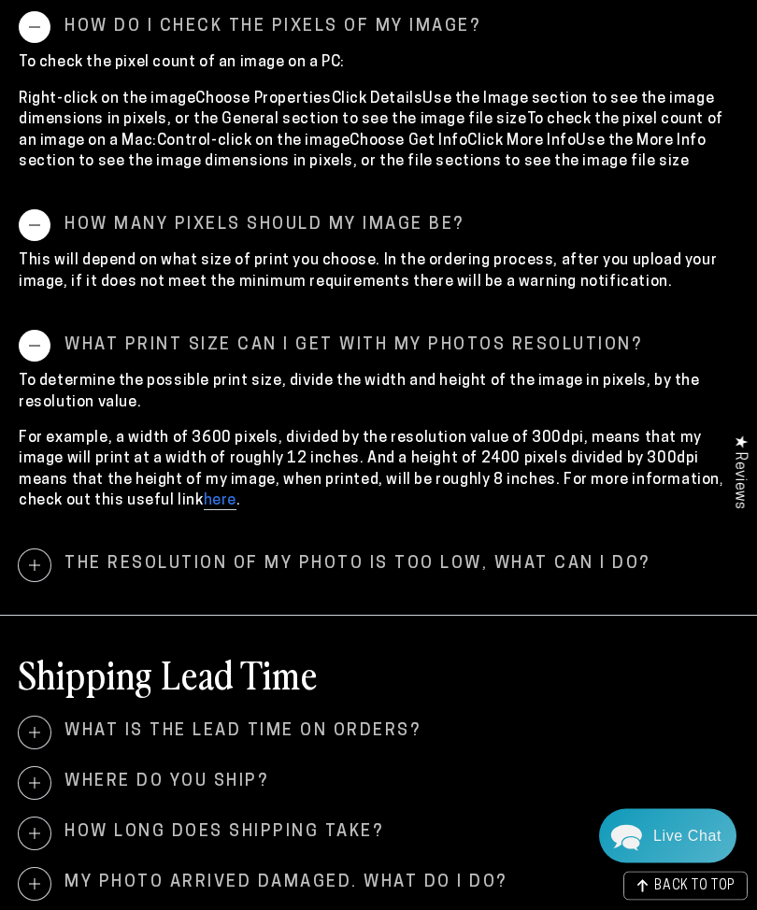
scroll to position [999, 0]
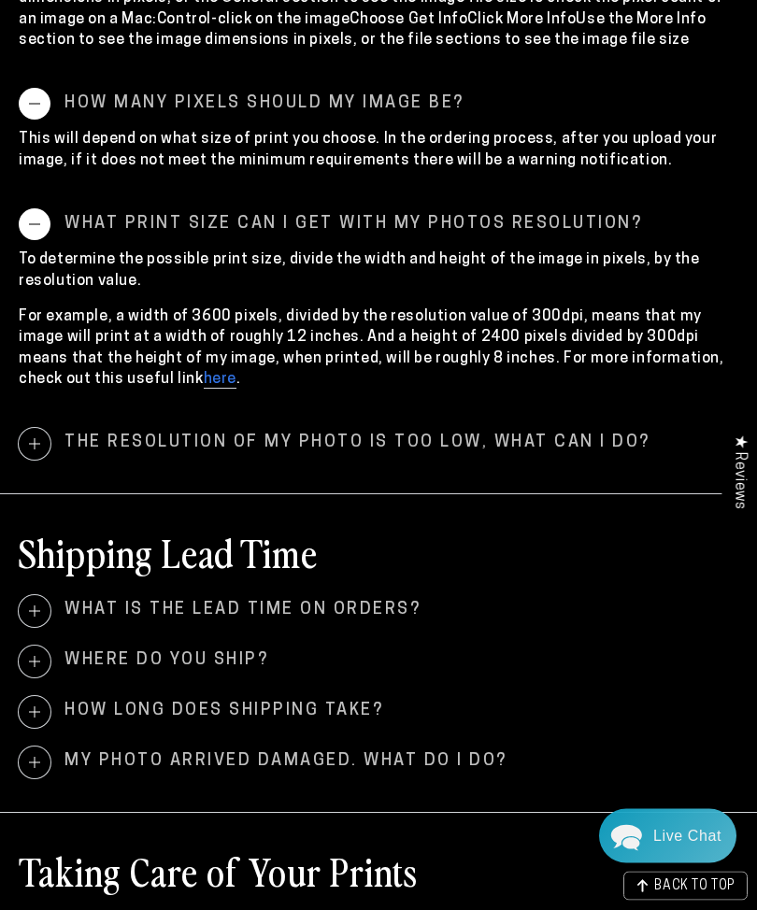
click at [108, 609] on span "What is the lead time on orders?" at bounding box center [379, 612] width 720 height 32
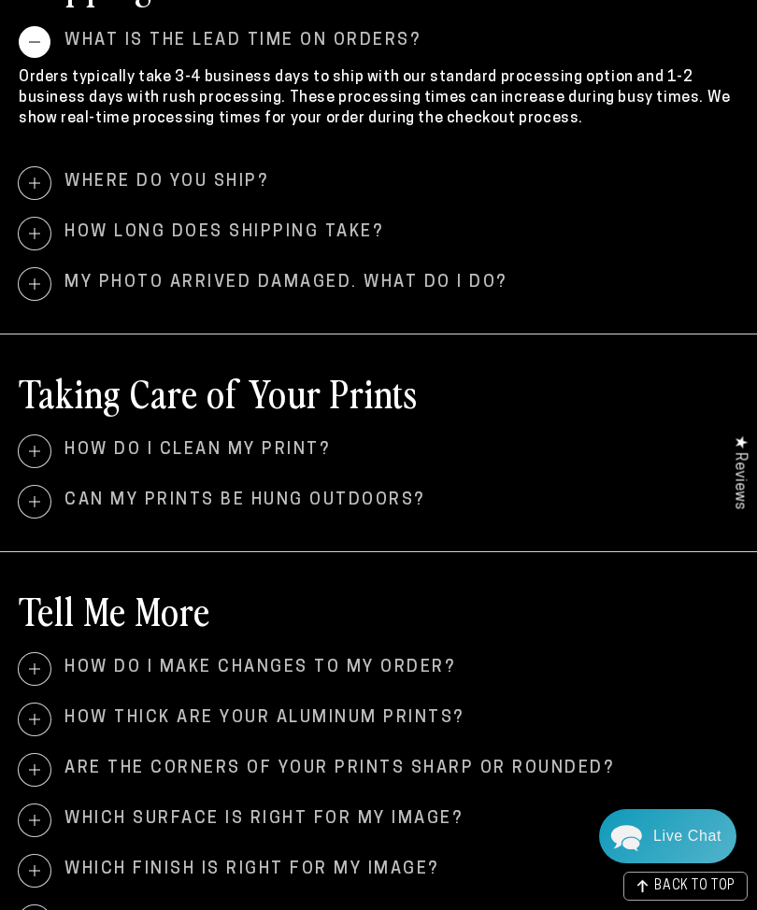
scroll to position [1703, 0]
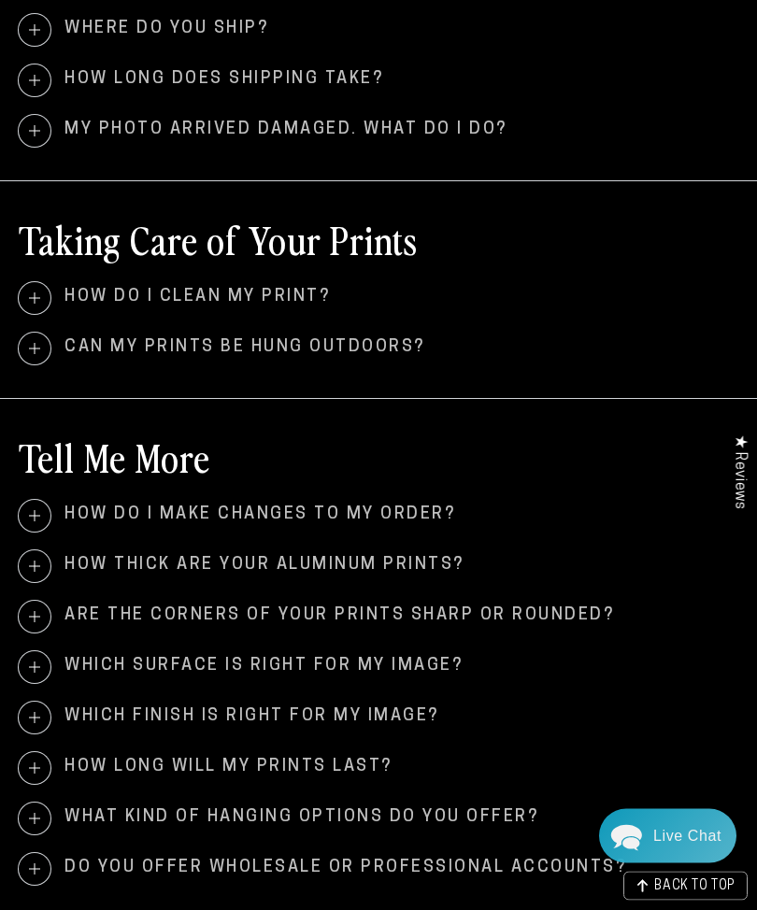
click at [105, 608] on span "Are the corners of your prints sharp or rounded?" at bounding box center [379, 618] width 720 height 32
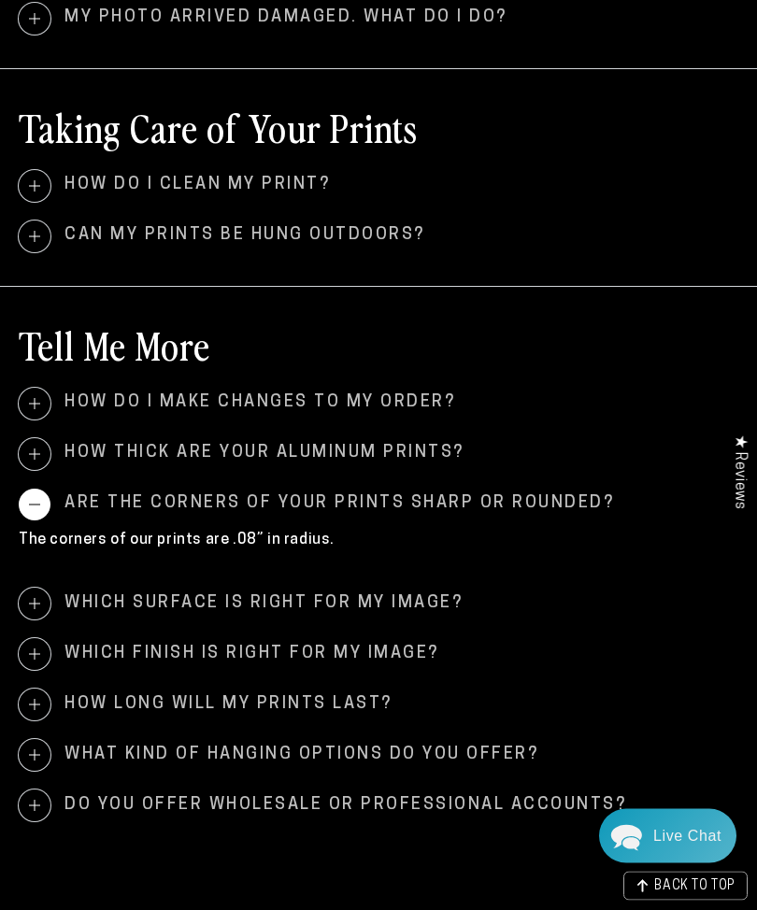
click at [152, 593] on span "Which surface is right for my image?" at bounding box center [379, 605] width 720 height 32
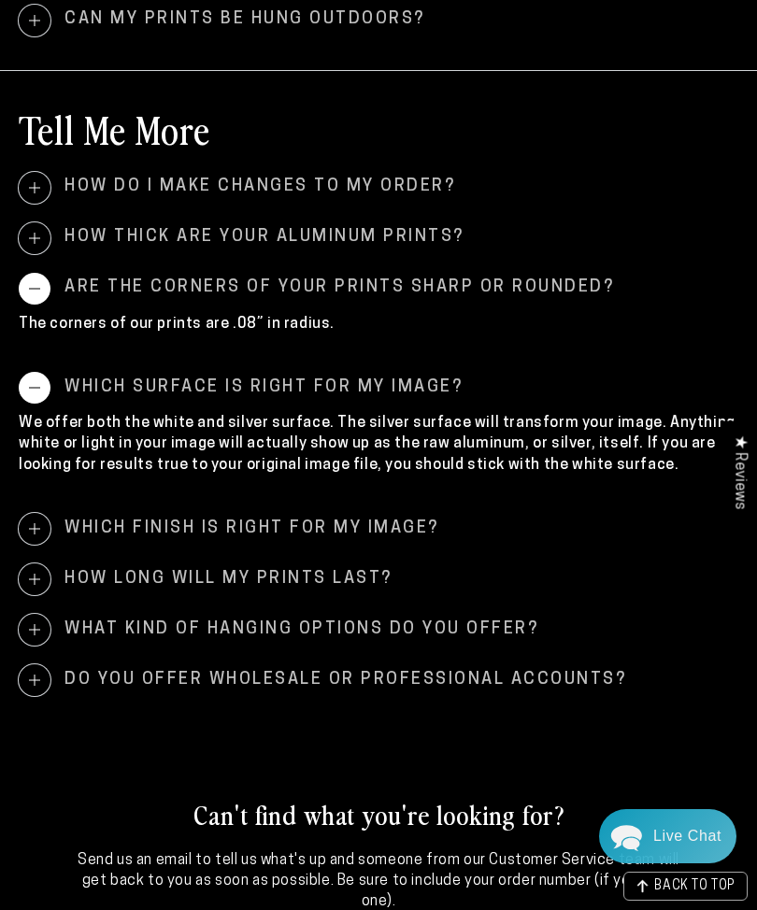
scroll to position [2192, 0]
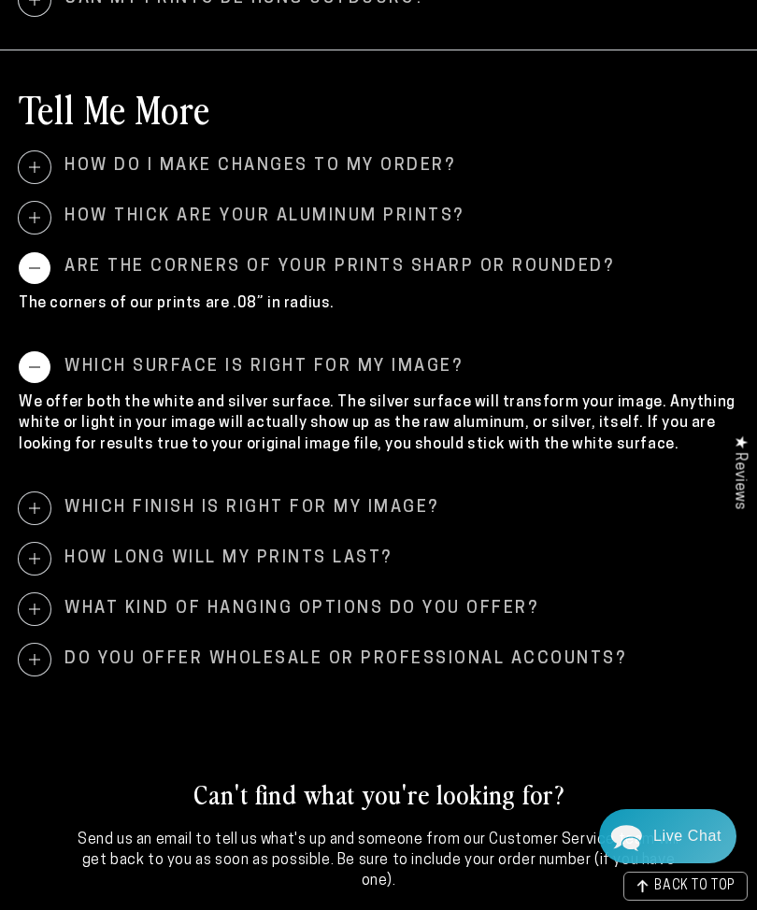
click at [94, 496] on span "Which finish is right for my image?" at bounding box center [379, 509] width 720 height 32
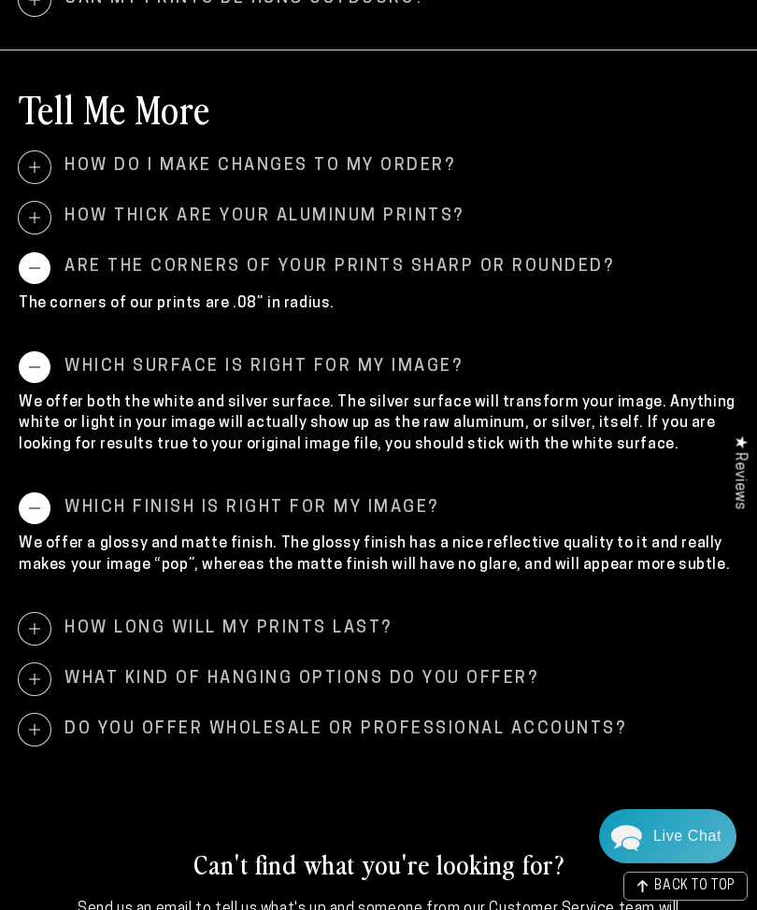
click at [120, 664] on span "What kind of hanging options do you offer?" at bounding box center [379, 680] width 720 height 32
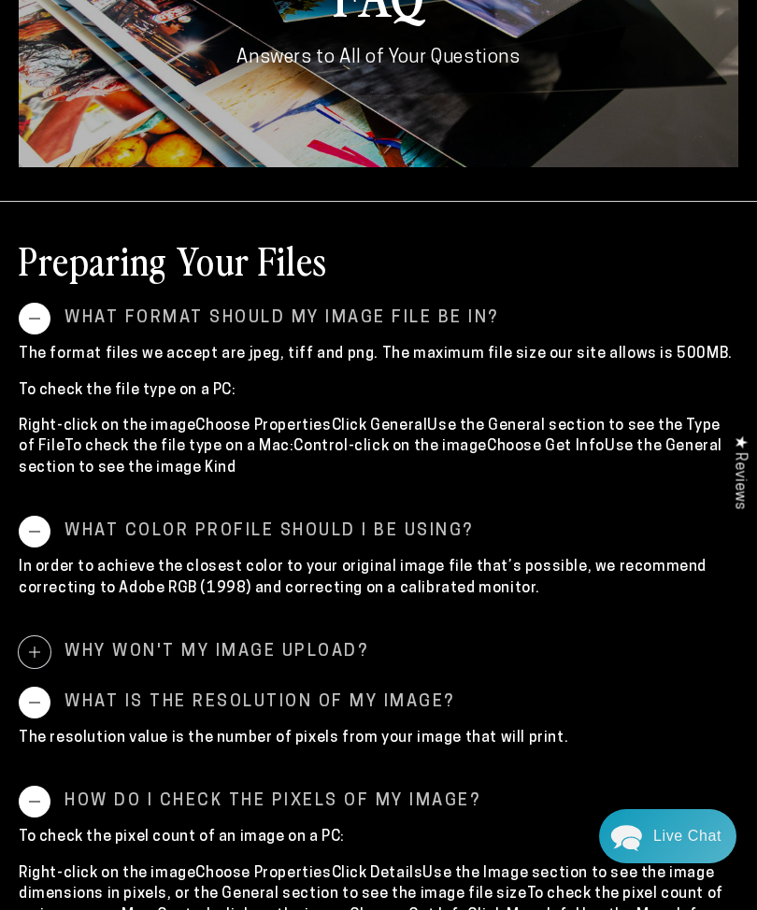
scroll to position [0, 0]
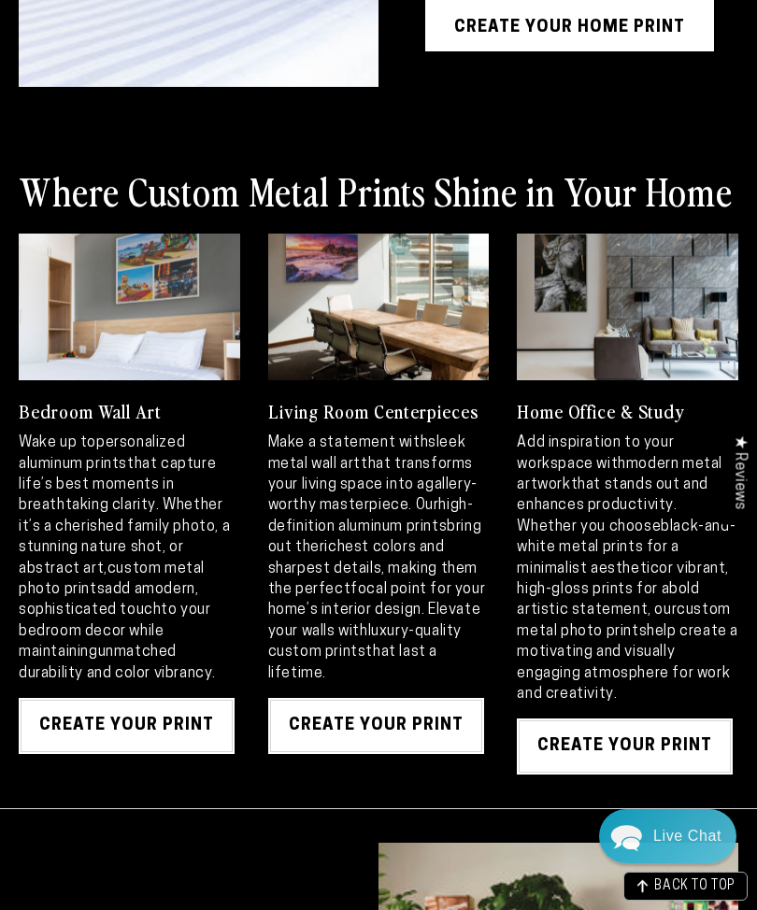
scroll to position [1485, 0]
click at [316, 519] on strong "high-definition aluminum prints" at bounding box center [371, 517] width 206 height 36
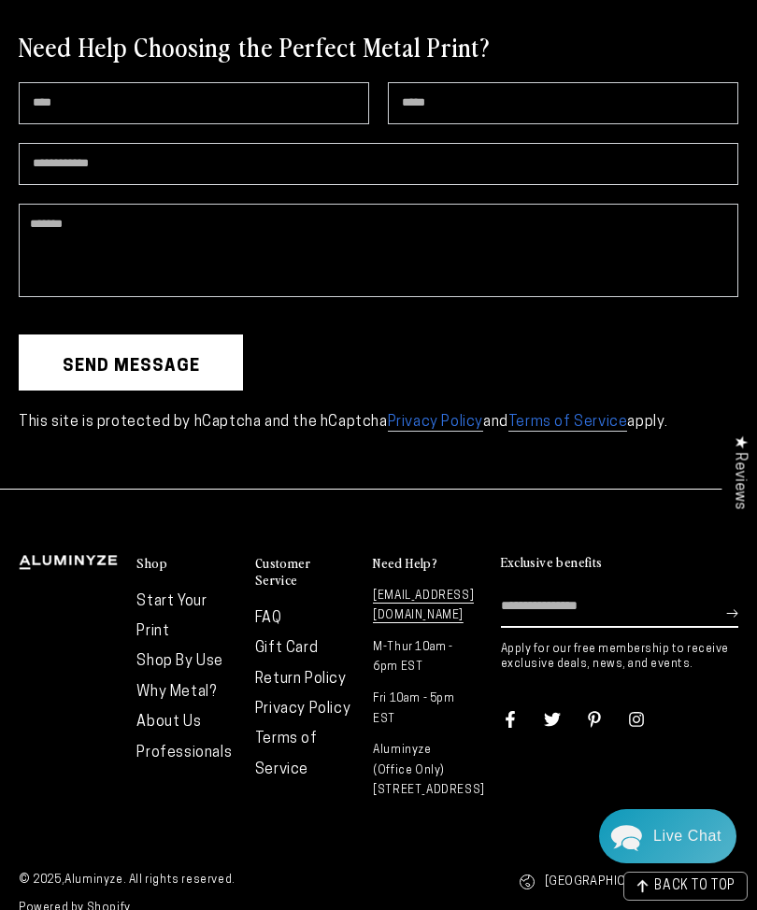
scroll to position [3781, 0]
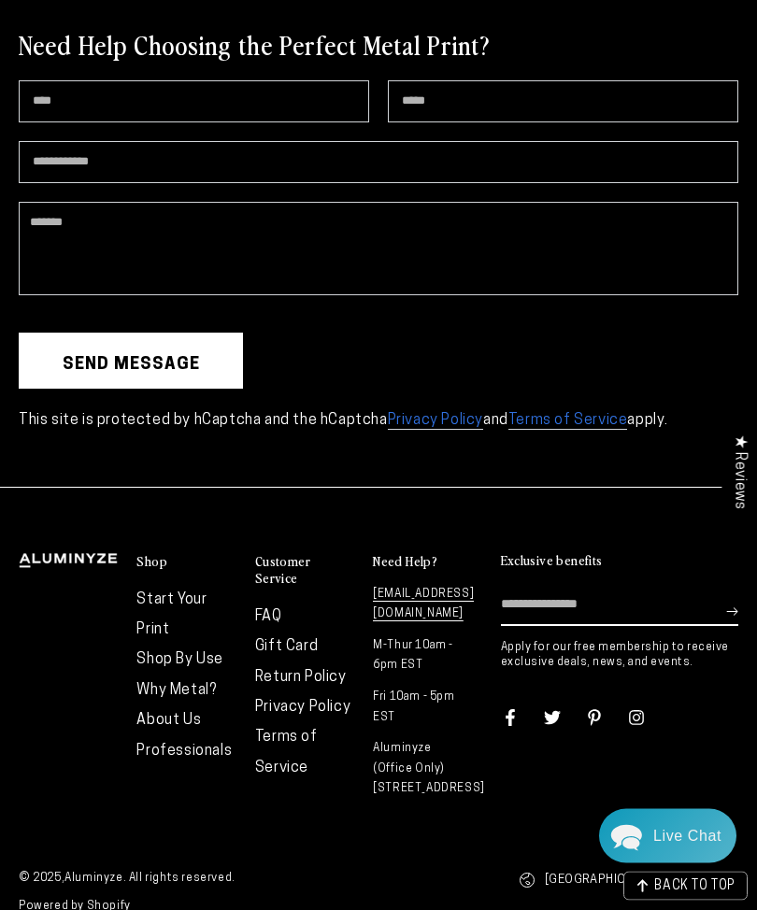
click at [265, 610] on link "FAQ" at bounding box center [268, 617] width 27 height 15
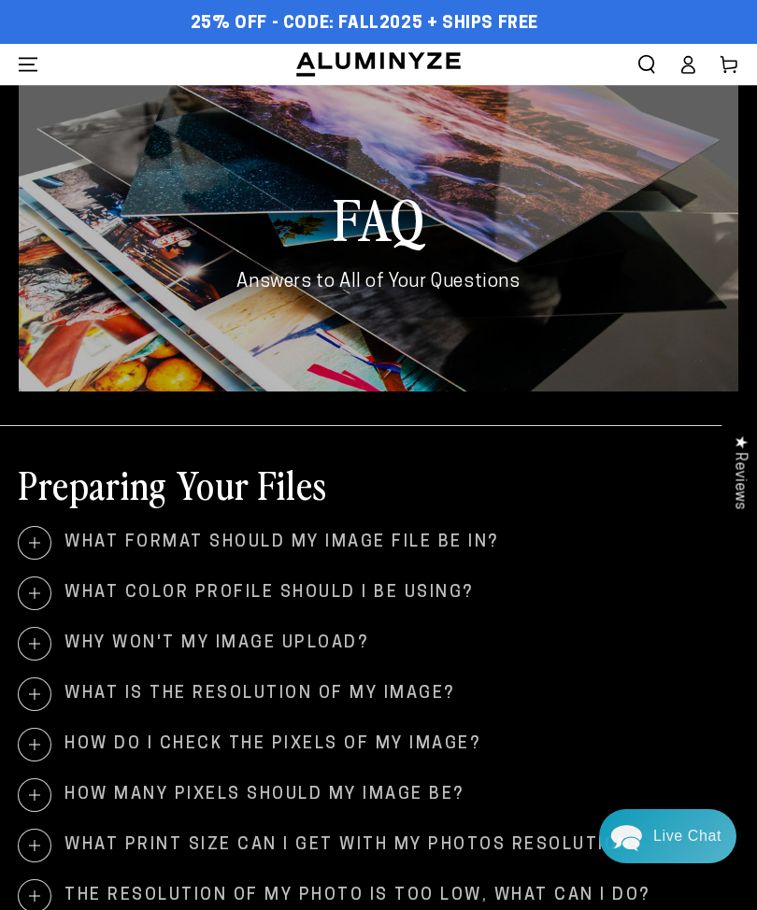
click at [122, 539] on span "What format should my image file be in?" at bounding box center [379, 543] width 720 height 32
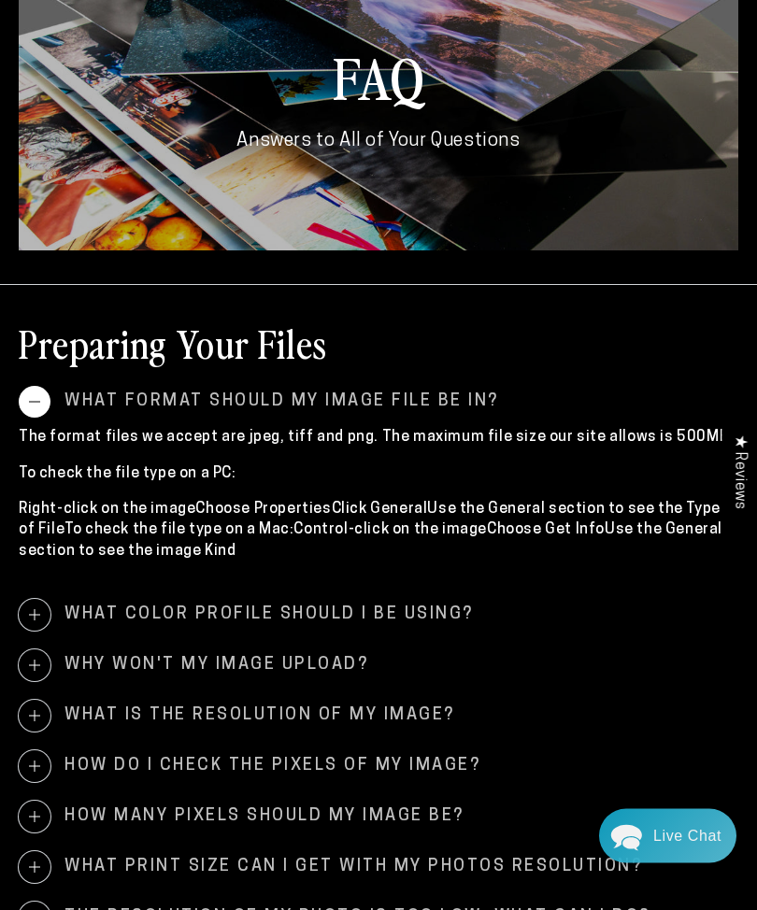
scroll to position [149, 0]
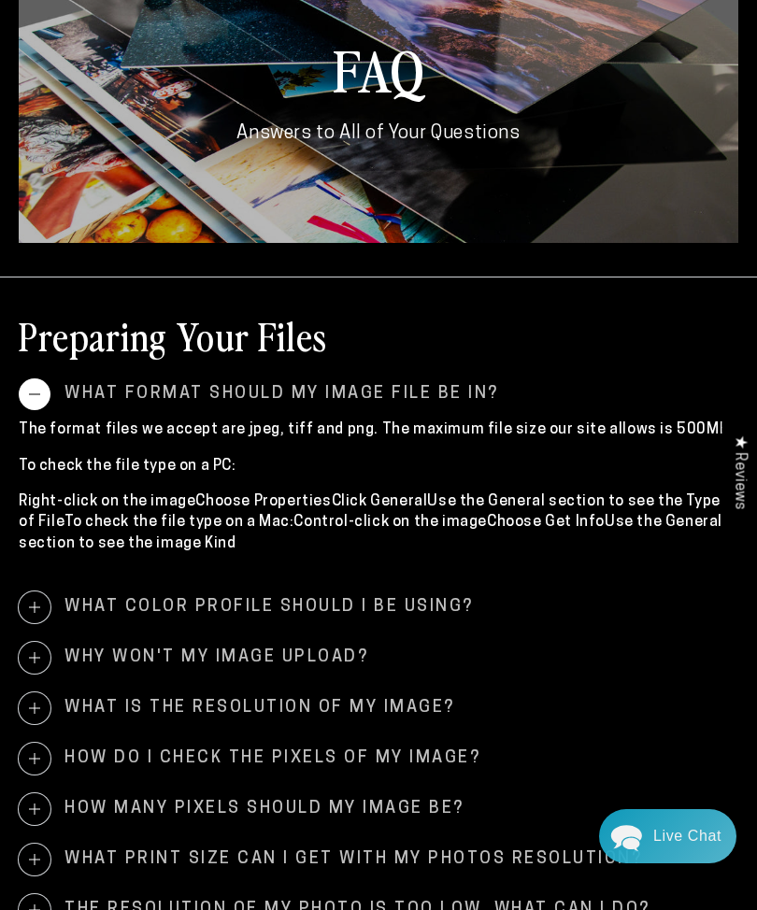
click at [119, 606] on span "What color profile should I be using?" at bounding box center [379, 608] width 720 height 32
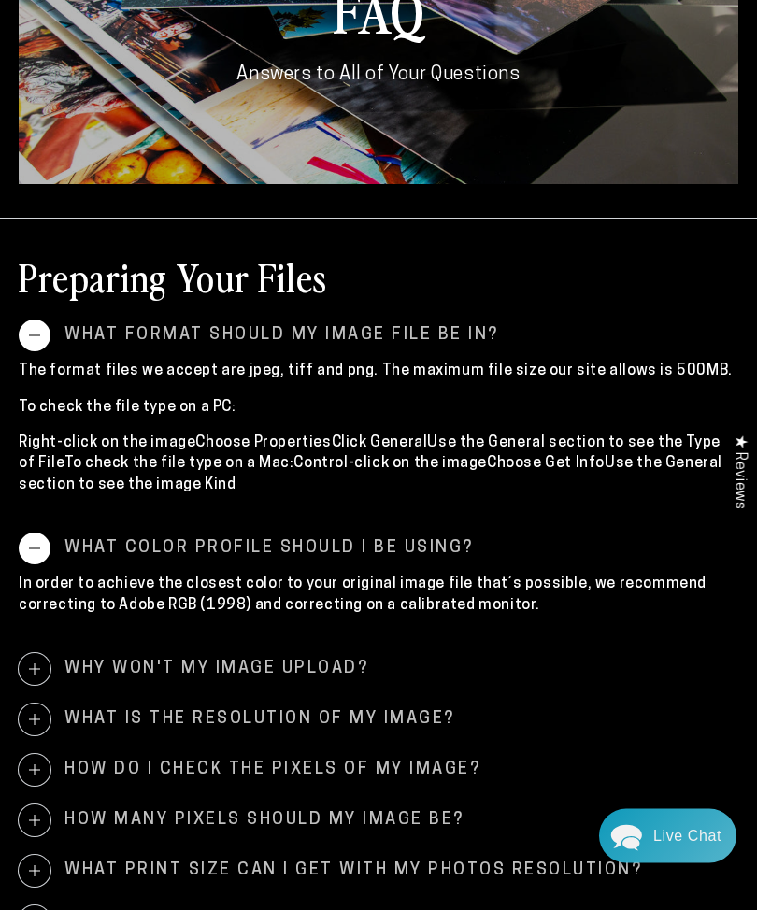
scroll to position [0, 0]
